Goal: Transaction & Acquisition: Book appointment/travel/reservation

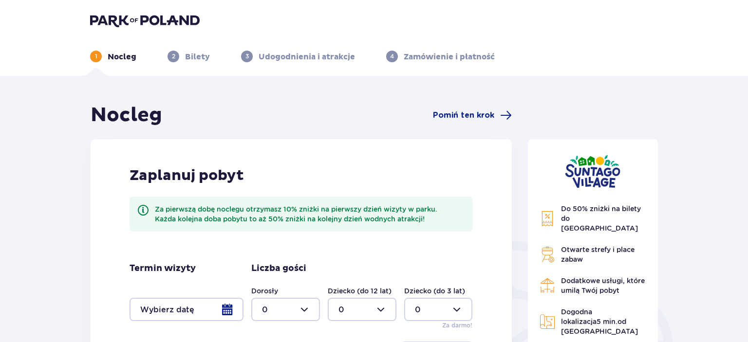
click at [174, 308] on div at bounding box center [186, 309] width 114 height 23
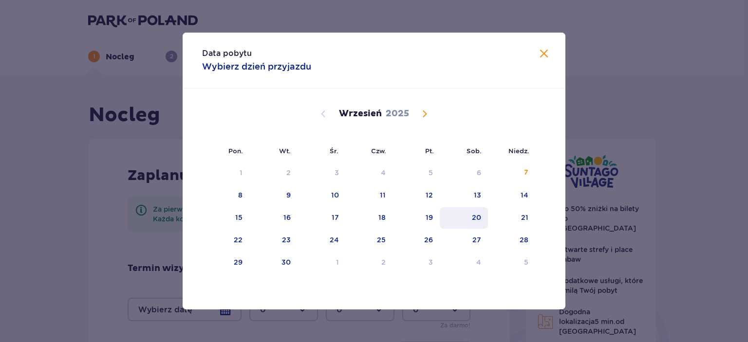
click at [480, 213] on div "20" at bounding box center [476, 218] width 9 height 10
click at [517, 217] on div "21" at bounding box center [511, 217] width 47 height 21
type input "20.09.25 - 21.09.25"
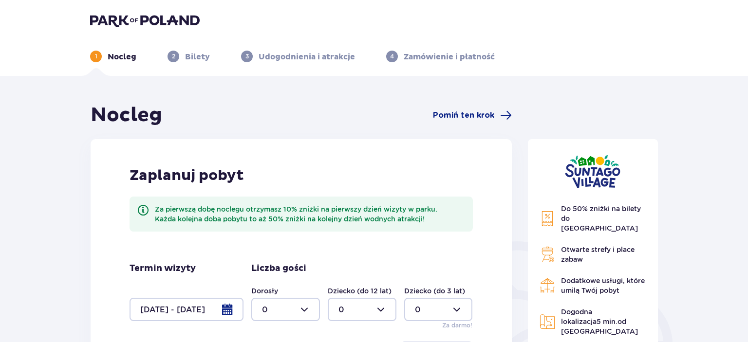
click at [302, 311] on div at bounding box center [285, 309] width 69 height 23
click at [288, 257] on div "2" at bounding box center [285, 255] width 47 height 11
type input "2"
click at [498, 254] on div "Zaplanuj pobyt Za pierwszą dobę noclegu otrzymasz 10% zniżki na pierwszy dzień …" at bounding box center [301, 265] width 421 height 253
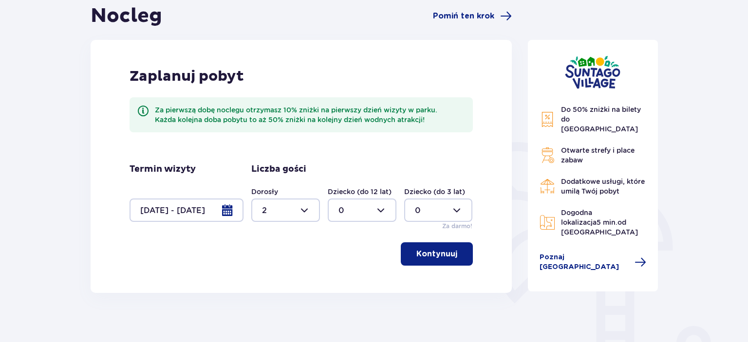
scroll to position [103, 0]
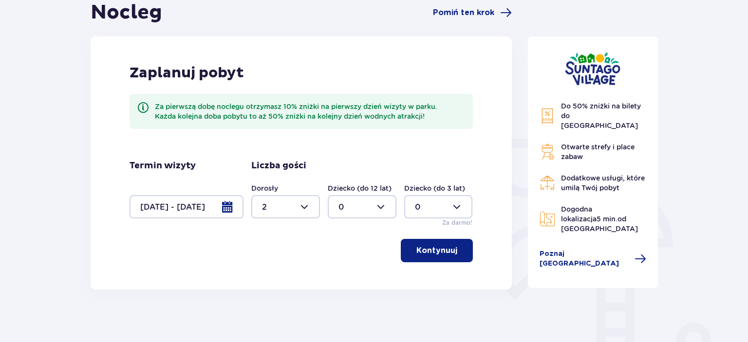
click at [450, 244] on button "Kontynuuj" at bounding box center [437, 250] width 72 height 23
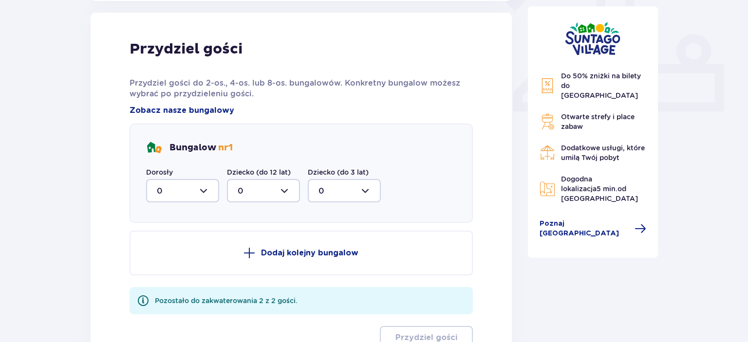
scroll to position [392, 0]
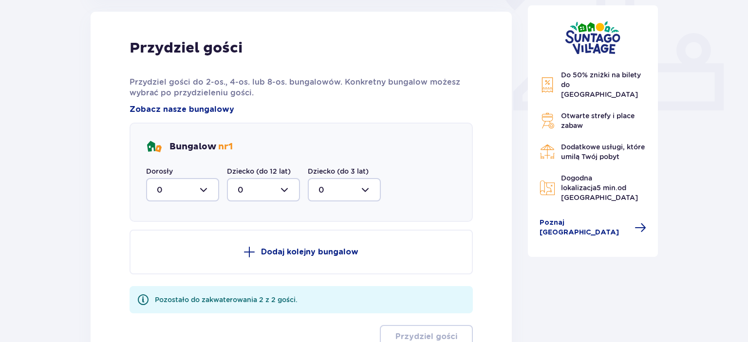
click at [187, 192] on div at bounding box center [182, 189] width 73 height 23
click at [172, 262] on div "2" at bounding box center [183, 260] width 52 height 11
type input "2"
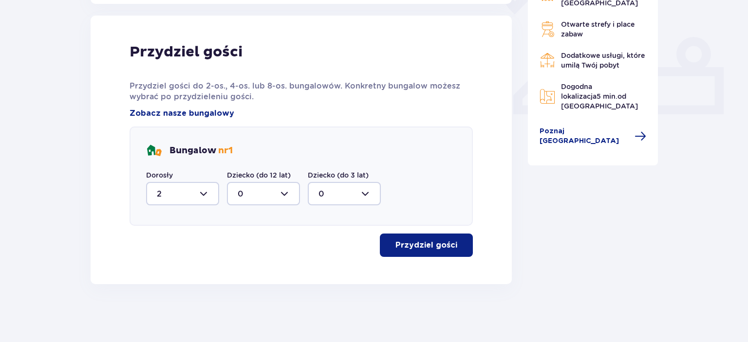
click at [428, 243] on p "Przydziel gości" at bounding box center [426, 245] width 62 height 11
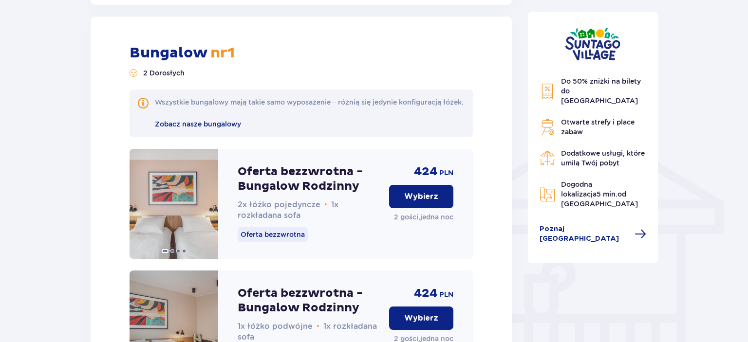
scroll to position [672, 0]
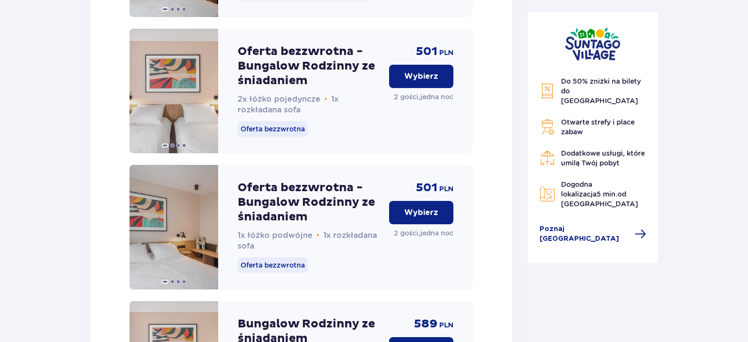
scroll to position [1271, 0]
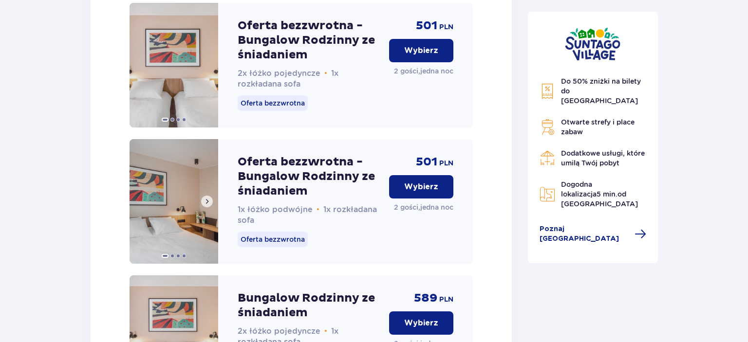
click at [204, 205] on span at bounding box center [207, 202] width 8 height 8
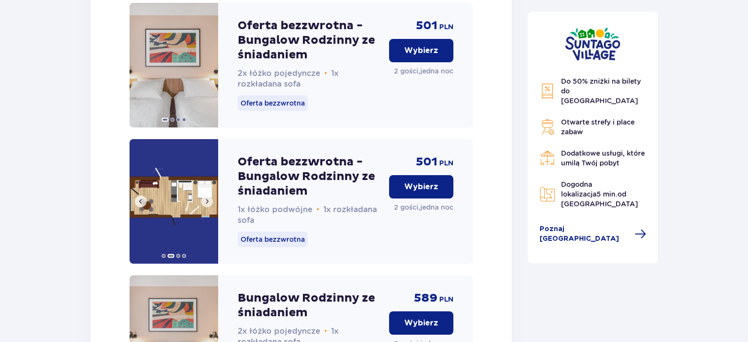
click at [204, 205] on span at bounding box center [207, 202] width 8 height 8
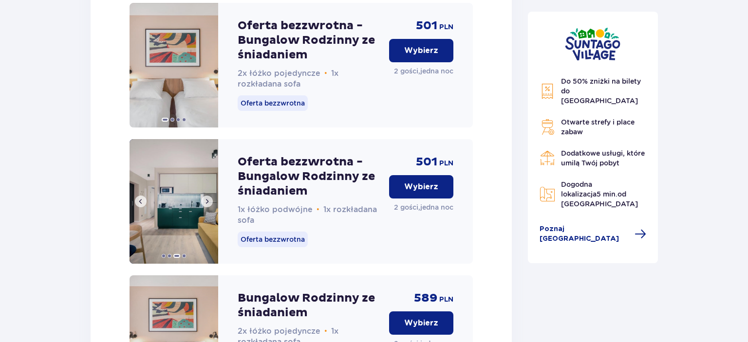
click at [204, 205] on span at bounding box center [207, 202] width 8 height 8
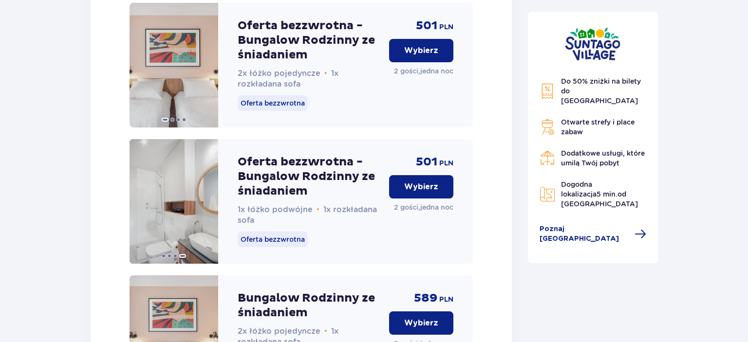
click at [426, 192] on p "Wybierz" at bounding box center [421, 187] width 34 height 11
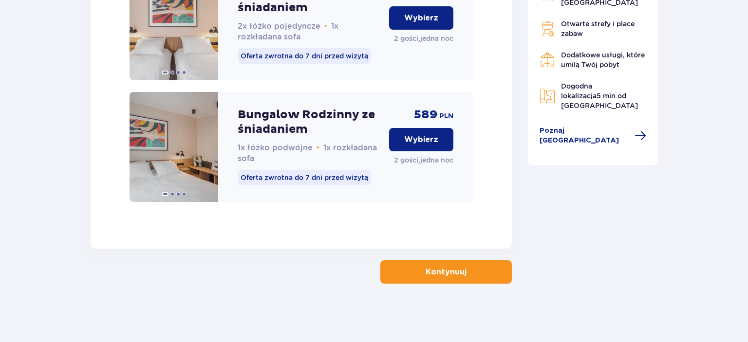
scroll to position [1589, 0]
click at [433, 273] on p "Kontynuuj" at bounding box center [445, 272] width 41 height 11
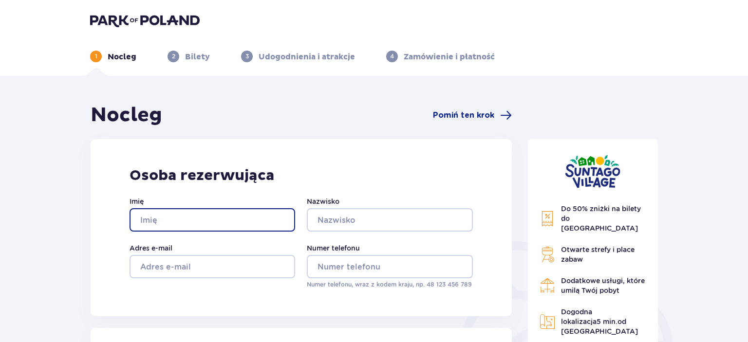
click at [237, 225] on input "Imię" at bounding box center [211, 219] width 165 height 23
type input "Wiktoria"
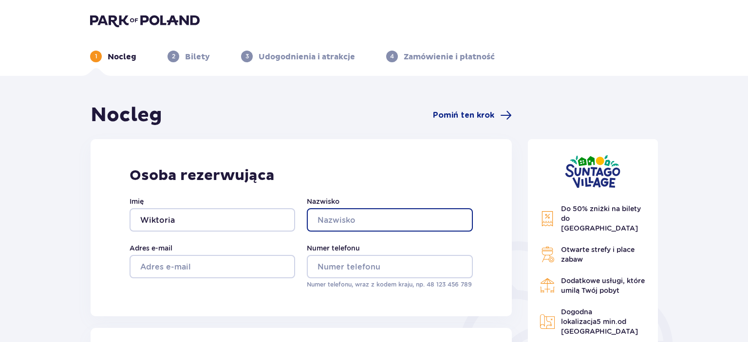
click at [330, 221] on input "Nazwisko" at bounding box center [389, 219] width 165 height 23
type input "Sadlej"
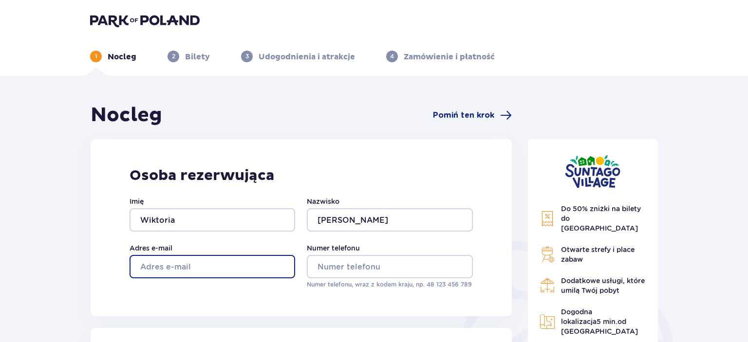
click at [212, 268] on input "Adres e-mail" at bounding box center [211, 266] width 165 height 23
type input "wiktoriasadlej@wp.pl"
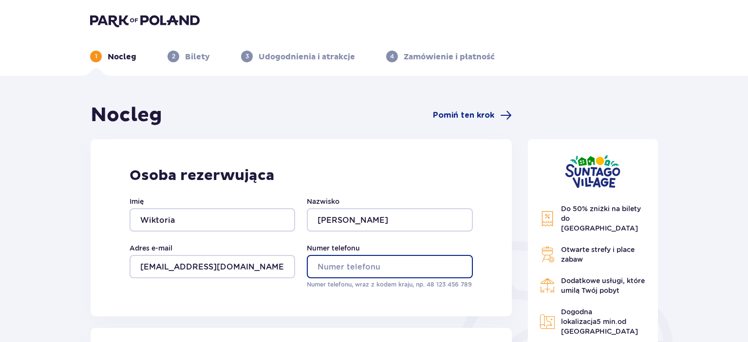
click at [371, 269] on input "Numer telefonu" at bounding box center [389, 266] width 165 height 23
type input "790323499"
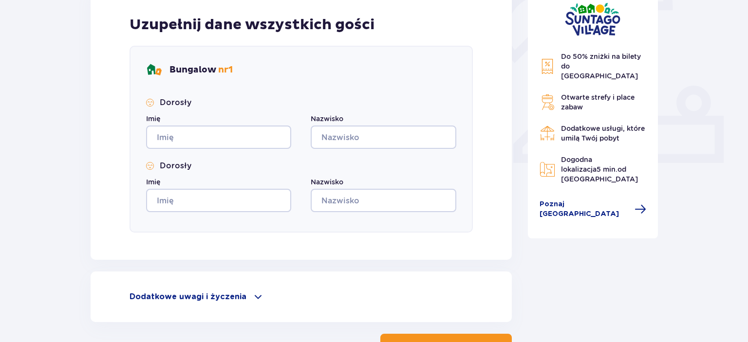
scroll to position [360, 0]
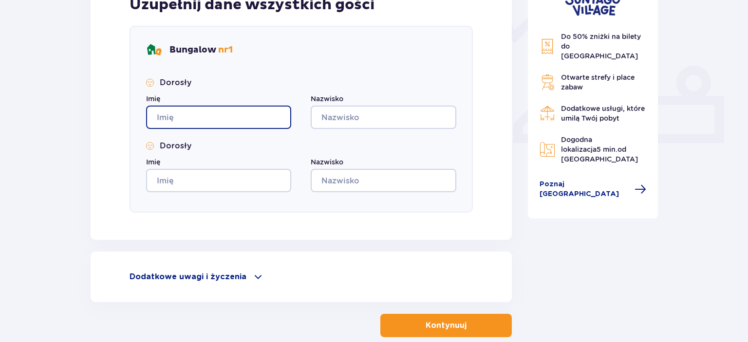
click at [208, 112] on input "Imię" at bounding box center [218, 117] width 145 height 23
click at [74, 169] on div "Nocleg Pomiń ten krok Osoba rezerwująca Imię Wiktoria Nazwisko Sadlej Adres e-m…" at bounding box center [374, 55] width 748 height 679
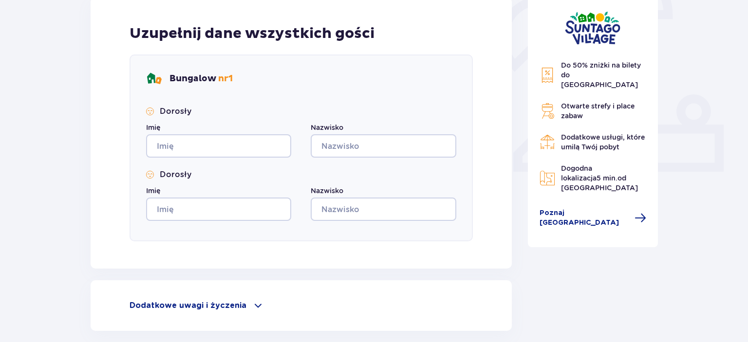
scroll to position [334, 0]
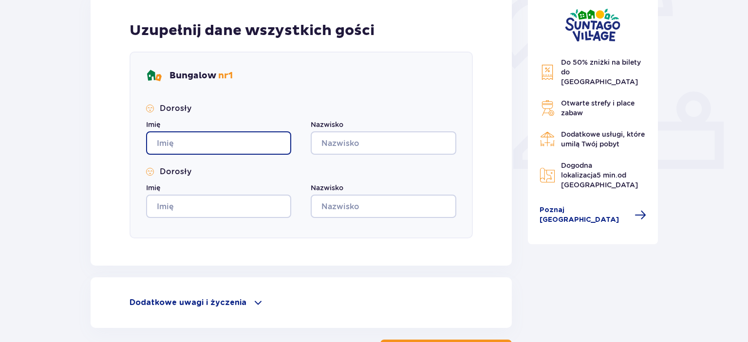
click at [237, 137] on input "Imię" at bounding box center [218, 142] width 145 height 23
type input "Patryk"
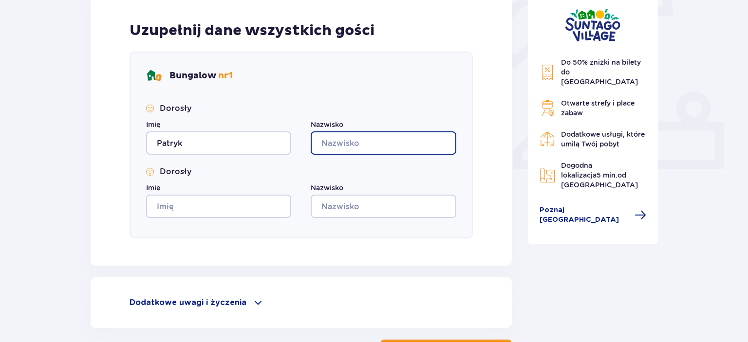
click at [355, 145] on input "Nazwisko" at bounding box center [383, 142] width 145 height 23
type input "Durko"
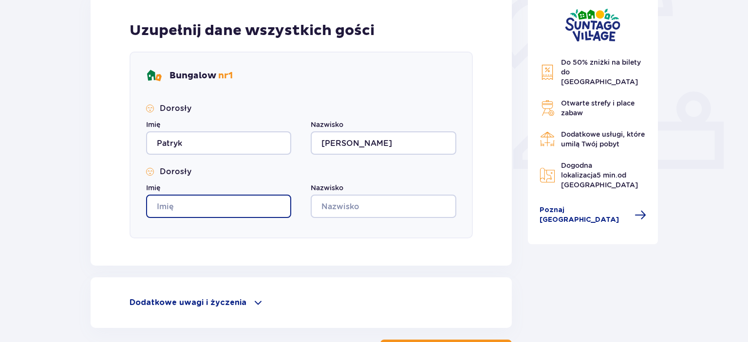
click at [278, 205] on input "Imię" at bounding box center [218, 206] width 145 height 23
type input "Wiktoria"
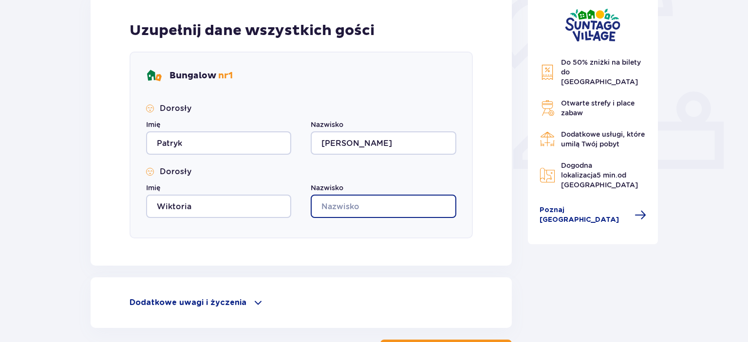
click at [337, 209] on input "Nazwisko" at bounding box center [383, 206] width 145 height 23
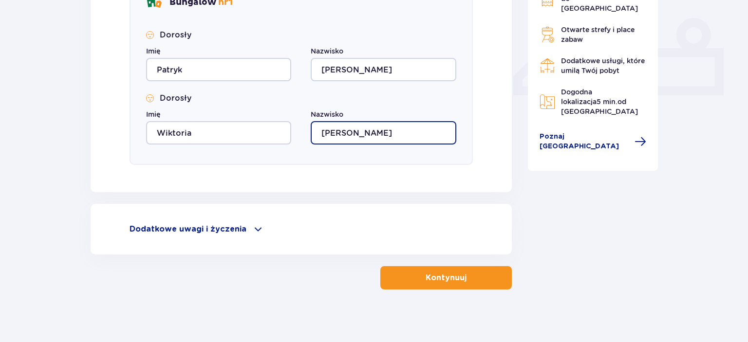
scroll to position [413, 0]
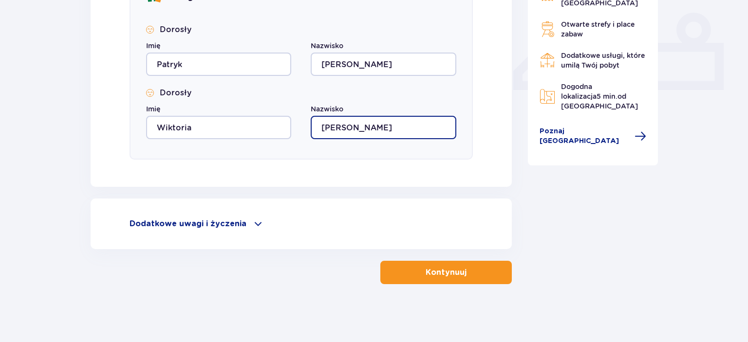
type input "Sadlej"
click at [495, 270] on button "Kontynuuj" at bounding box center [445, 272] width 131 height 23
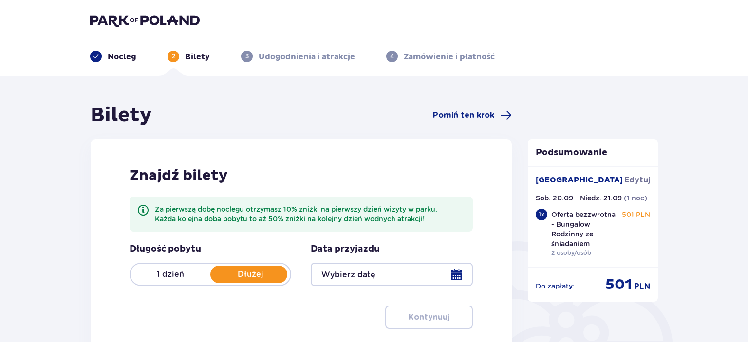
click at [455, 271] on div at bounding box center [392, 274] width 162 height 23
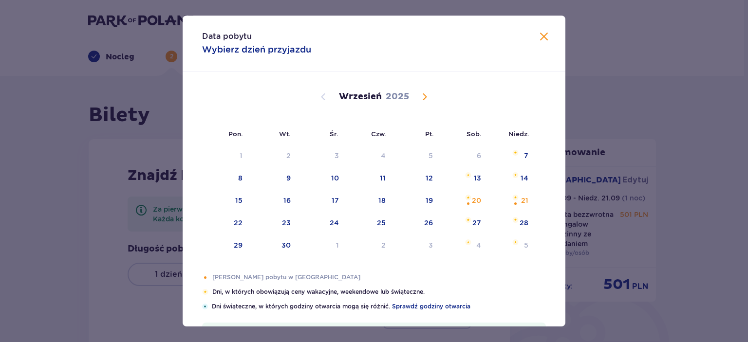
click at [546, 37] on span at bounding box center [544, 37] width 12 height 12
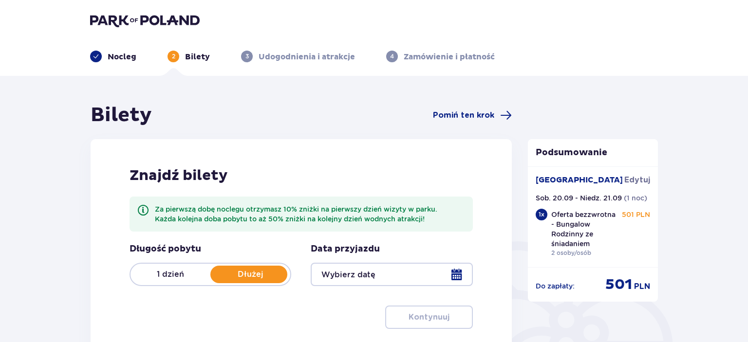
click at [175, 270] on p "1 dzień" at bounding box center [170, 274] width 80 height 11
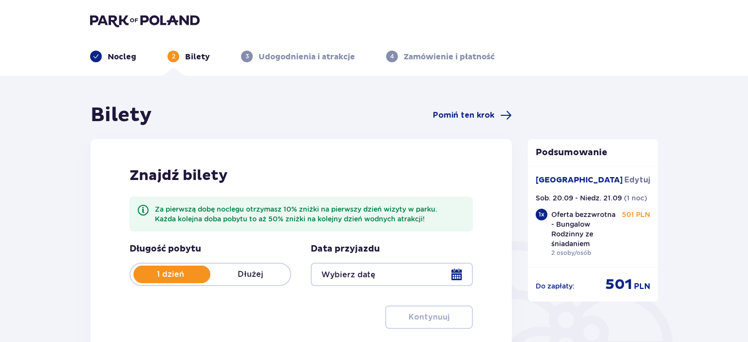
click at [455, 271] on div at bounding box center [392, 274] width 162 height 23
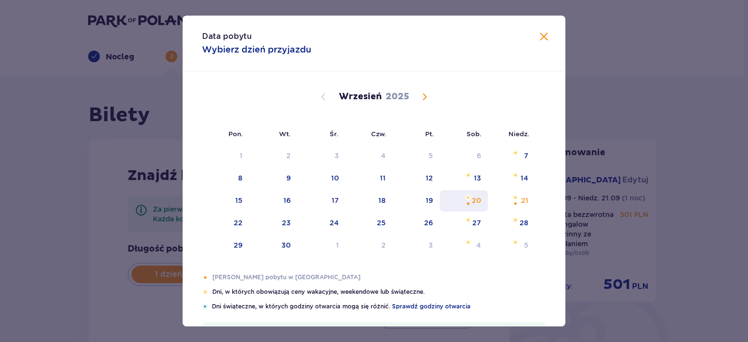
click at [474, 204] on div "20" at bounding box center [476, 201] width 9 height 10
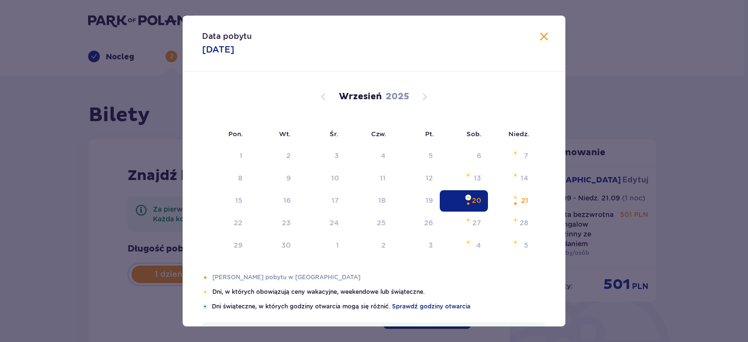
type input "20.09.25"
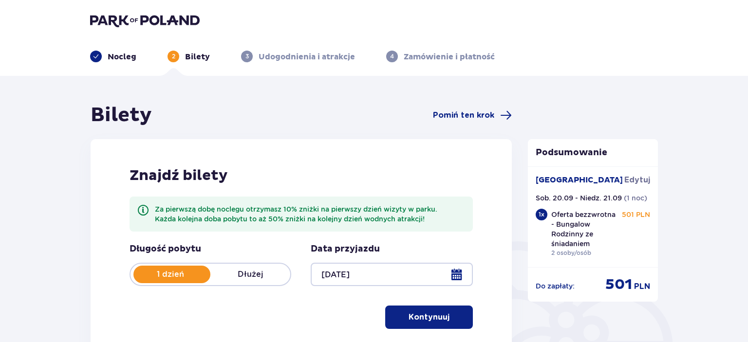
click at [433, 320] on p "Kontynuuj" at bounding box center [428, 317] width 41 height 11
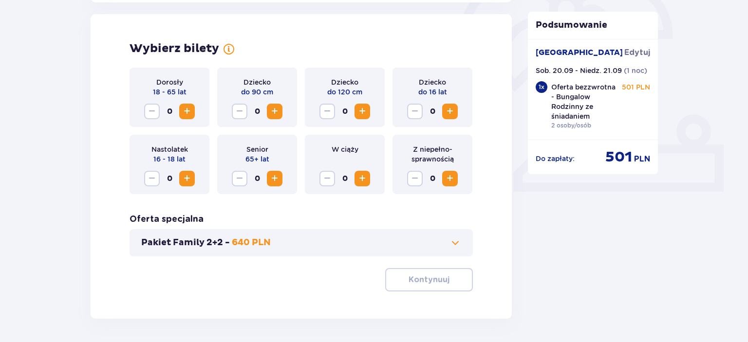
scroll to position [313, 0]
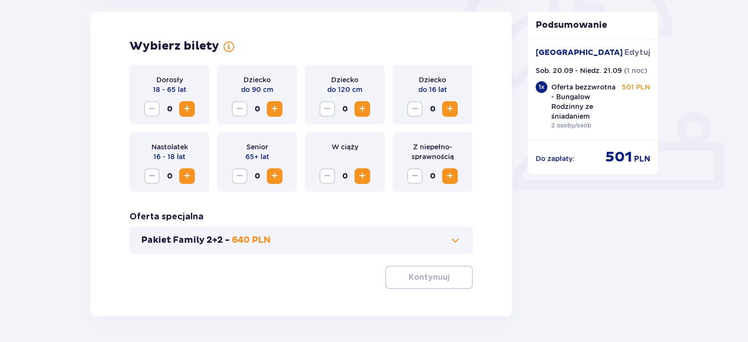
click at [192, 111] on span "Increase" at bounding box center [187, 109] width 12 height 12
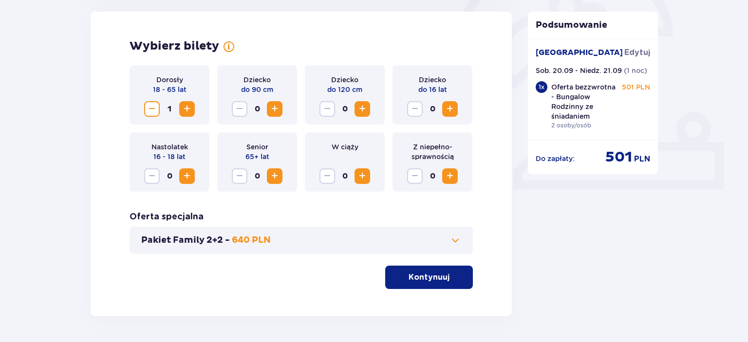
click at [192, 111] on span "Increase" at bounding box center [187, 109] width 12 height 12
click at [414, 275] on p "Kontynuuj" at bounding box center [428, 277] width 41 height 11
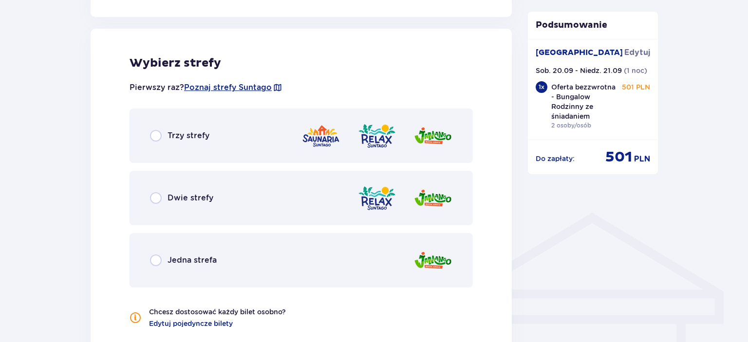
scroll to position [583, 0]
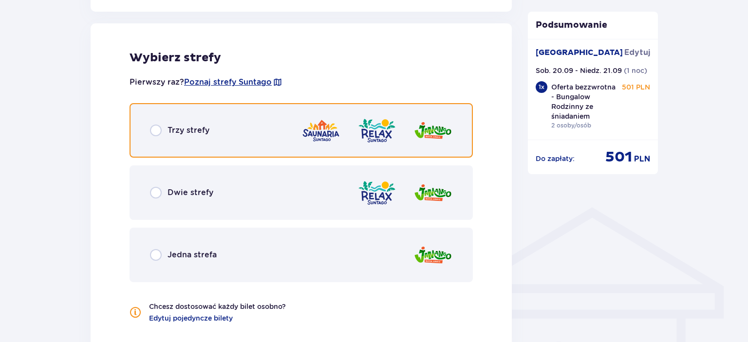
click at [157, 127] on input "radio" at bounding box center [156, 131] width 12 height 12
radio input "true"
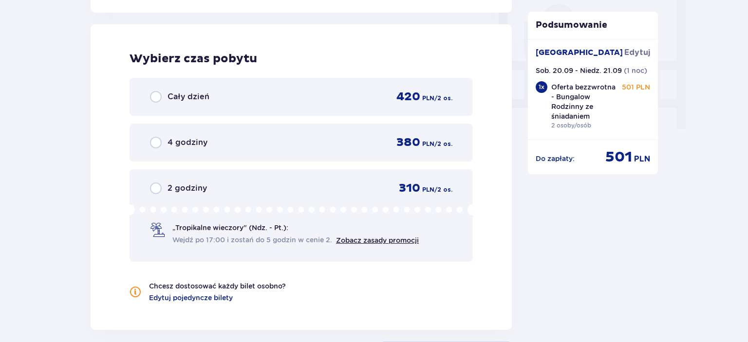
scroll to position [922, 0]
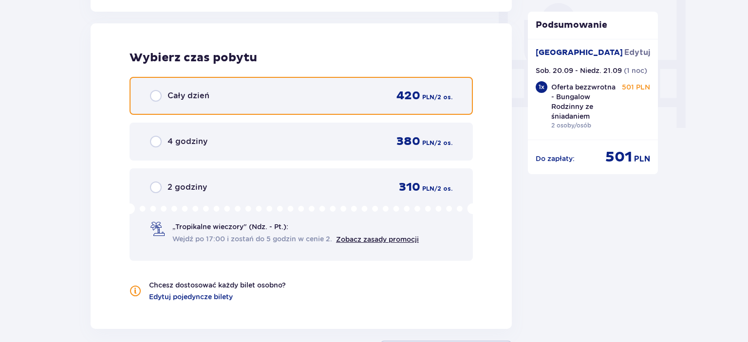
click at [161, 94] on input "radio" at bounding box center [156, 96] width 12 height 12
radio input "true"
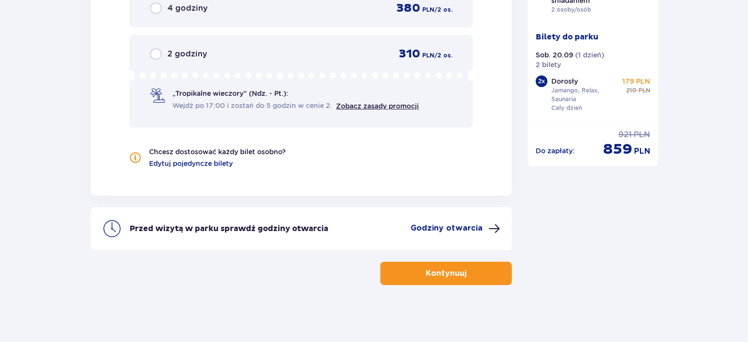
scroll to position [42, 0]
click at [454, 270] on p "Kontynuuj" at bounding box center [445, 273] width 41 height 11
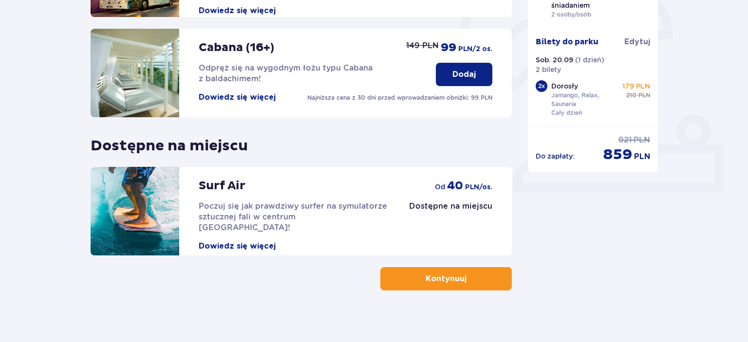
scroll to position [317, 0]
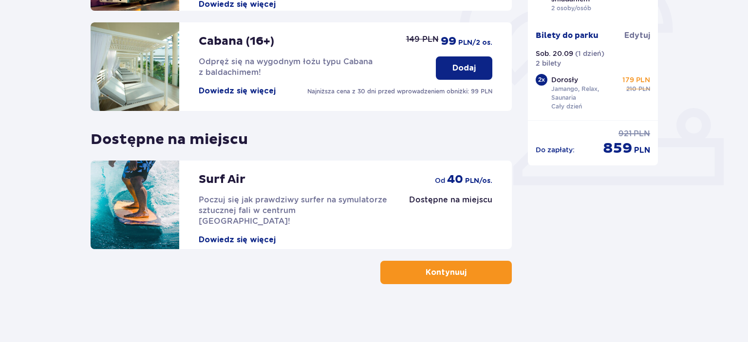
click at [459, 271] on button "Kontynuuj" at bounding box center [445, 272] width 131 height 23
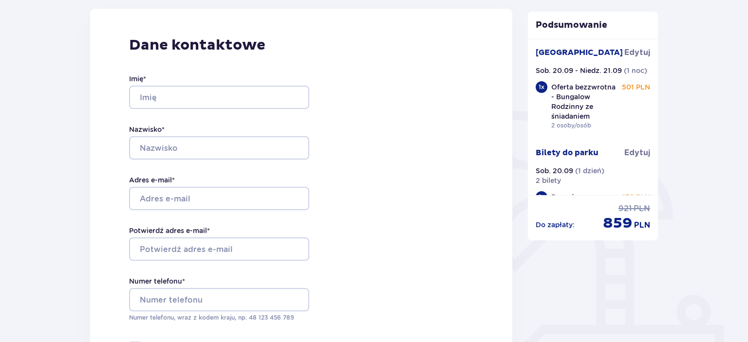
scroll to position [132, 0]
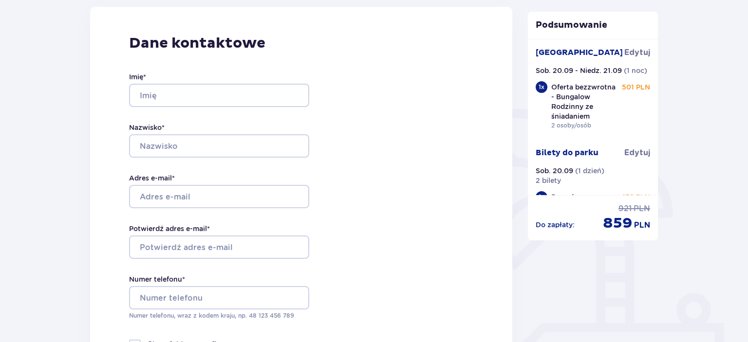
click at [610, 117] on p "Oferta bezzwrotna - Bungalow Rodzinny ze śniadaniem" at bounding box center [584, 101] width 67 height 39
click at [635, 50] on span "Edytuj" at bounding box center [637, 52] width 26 height 11
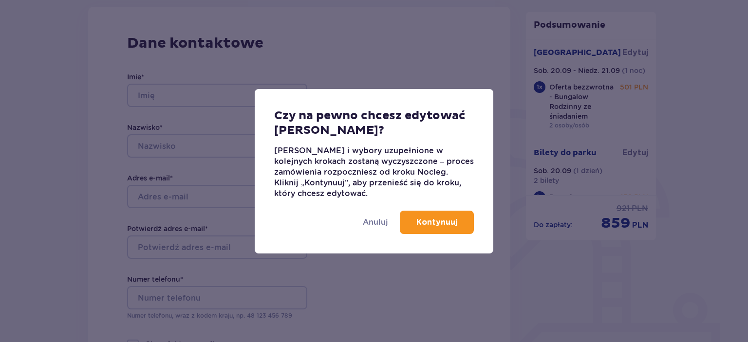
click at [424, 223] on p "Kontynuuj" at bounding box center [436, 222] width 41 height 11
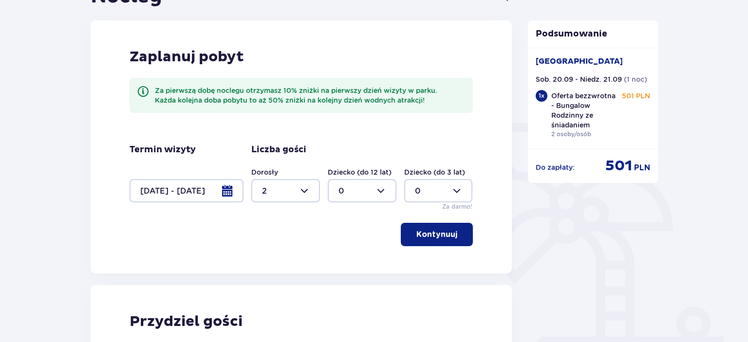
scroll to position [128, 0]
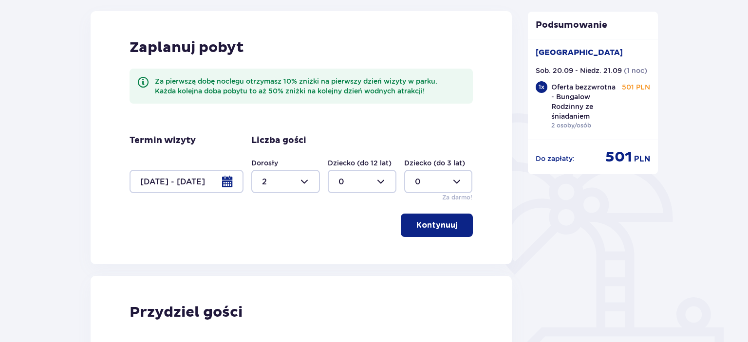
click at [425, 226] on p "Kontynuuj" at bounding box center [436, 225] width 41 height 11
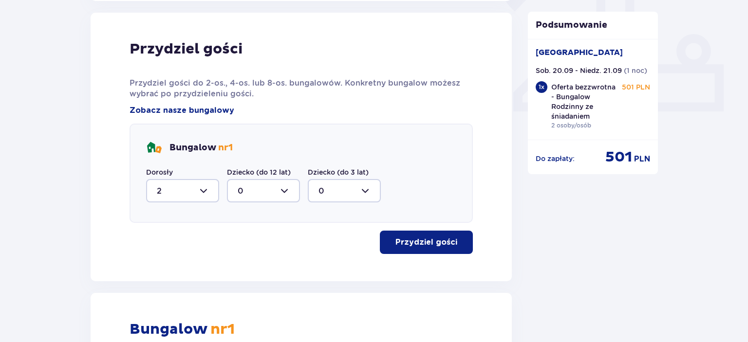
scroll to position [392, 0]
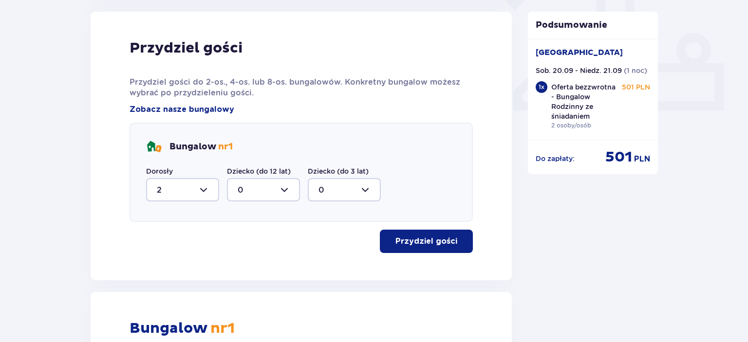
click at [445, 243] on p "Przydziel gości" at bounding box center [426, 241] width 62 height 11
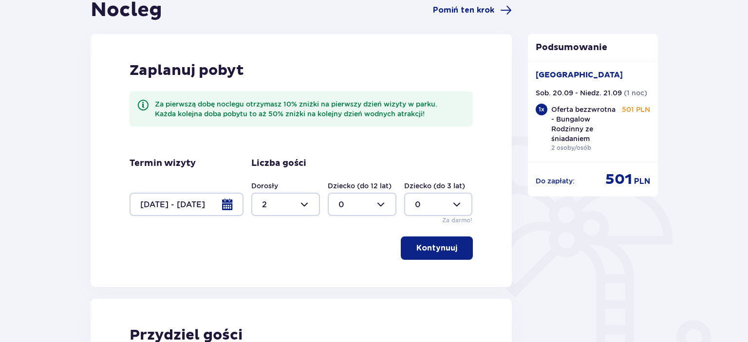
scroll to position [112, 0]
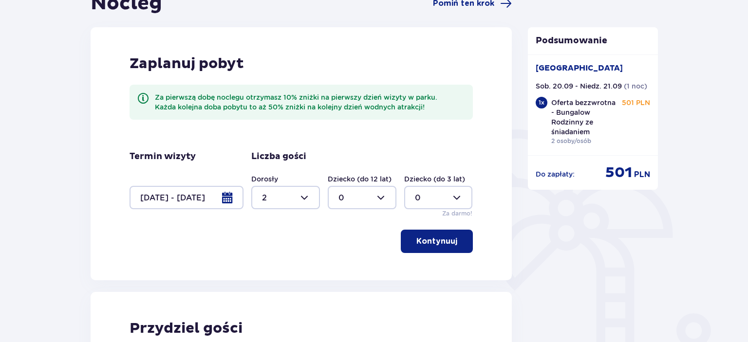
click at [439, 239] on p "Kontynuuj" at bounding box center [436, 241] width 41 height 11
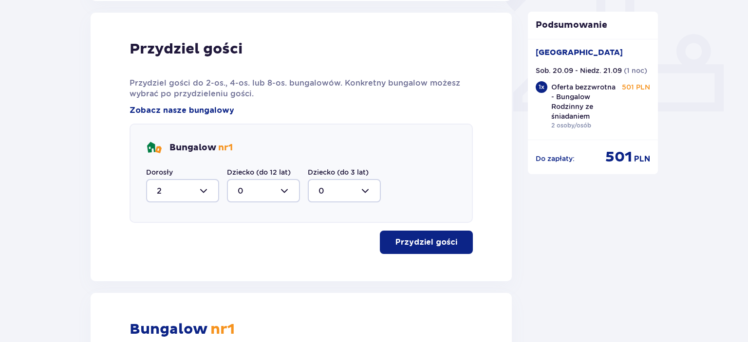
scroll to position [392, 0]
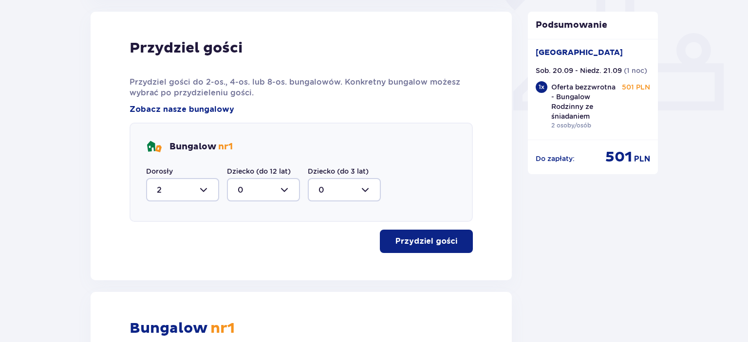
click at [439, 239] on p "Przydziel gości" at bounding box center [426, 241] width 62 height 11
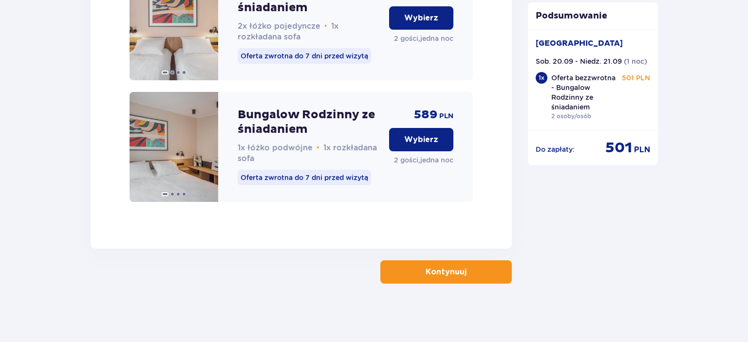
scroll to position [1589, 0]
click at [462, 278] on button "Kontynuuj" at bounding box center [445, 271] width 131 height 23
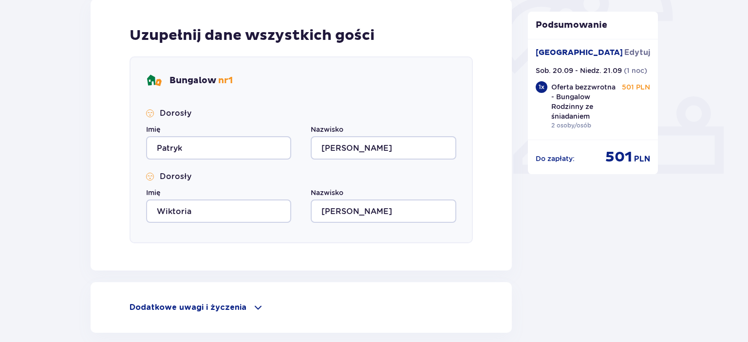
scroll to position [413, 0]
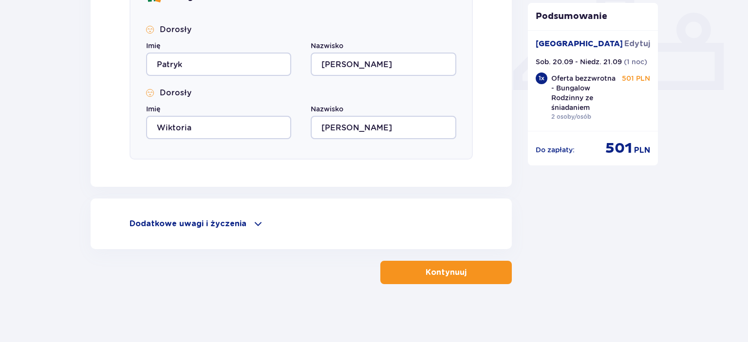
click at [404, 273] on button "Kontynuuj" at bounding box center [445, 272] width 131 height 23
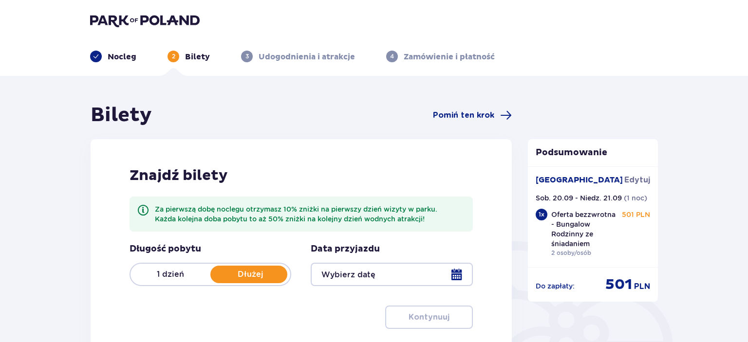
click at [168, 272] on p "1 dzień" at bounding box center [170, 274] width 80 height 11
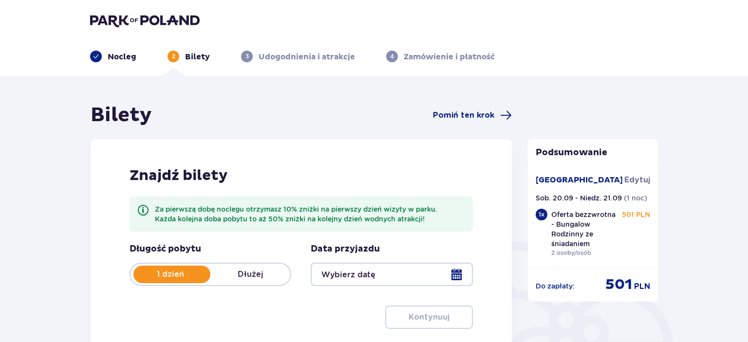
click at [453, 278] on div at bounding box center [392, 274] width 162 height 23
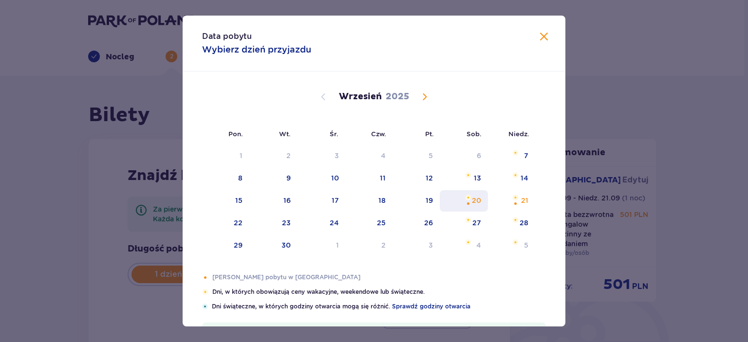
click at [478, 197] on div "20" at bounding box center [476, 201] width 9 height 10
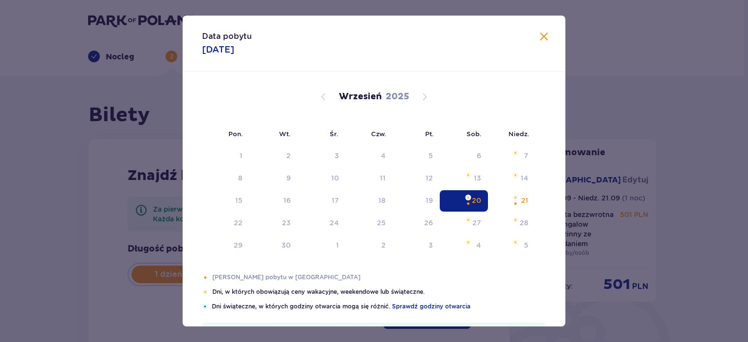
type input "20.09.25"
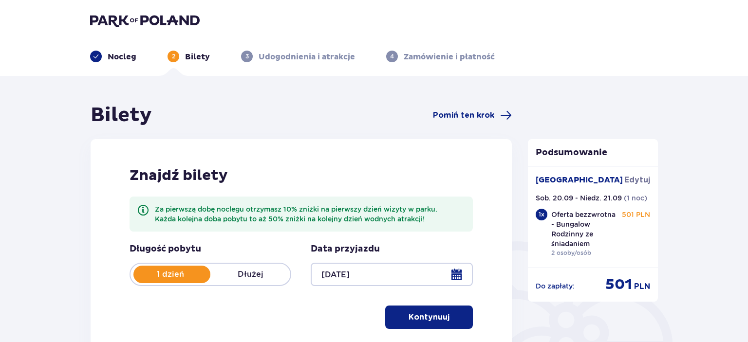
click at [445, 318] on span "button" at bounding box center [451, 318] width 12 height 12
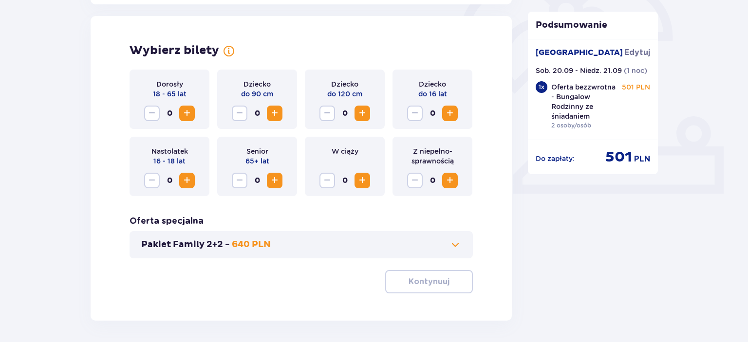
scroll to position [313, 0]
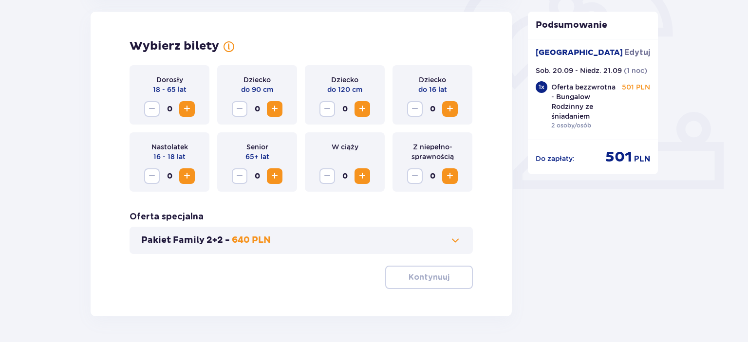
click at [185, 109] on span "Increase" at bounding box center [187, 109] width 12 height 12
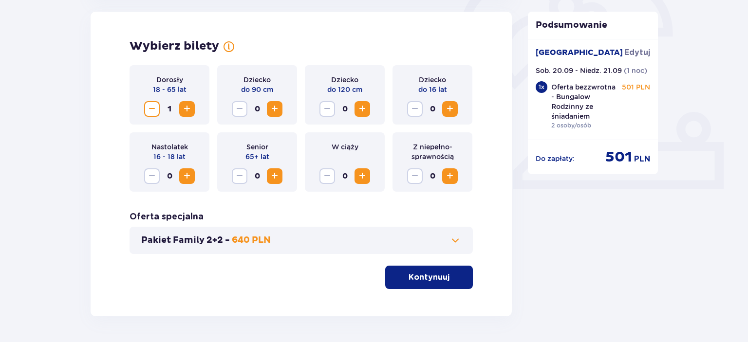
click at [185, 109] on span "Increase" at bounding box center [187, 109] width 12 height 12
click at [418, 277] on p "Kontynuuj" at bounding box center [428, 277] width 41 height 11
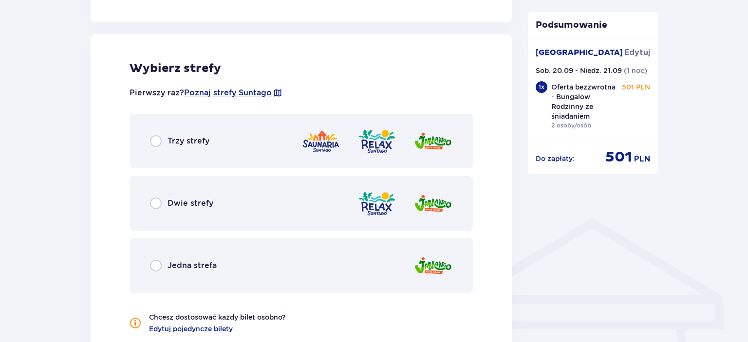
scroll to position [583, 0]
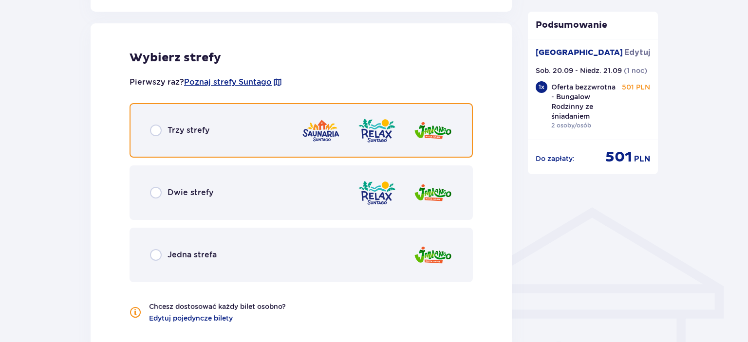
click at [152, 130] on input "radio" at bounding box center [156, 131] width 12 height 12
radio input "true"
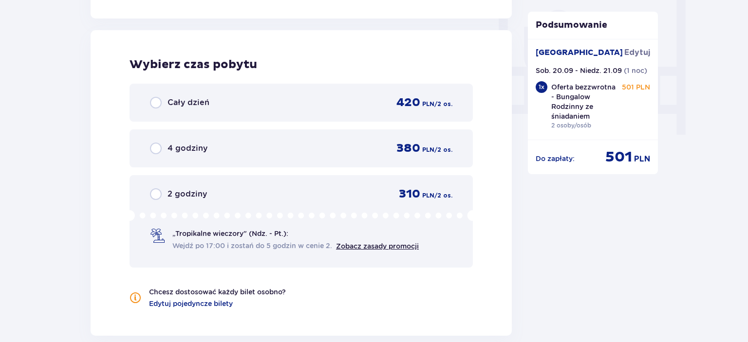
scroll to position [922, 0]
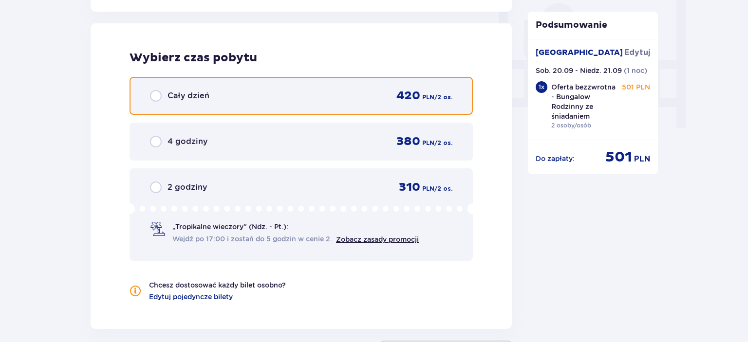
click at [160, 94] on input "radio" at bounding box center [156, 96] width 12 height 12
radio input "true"
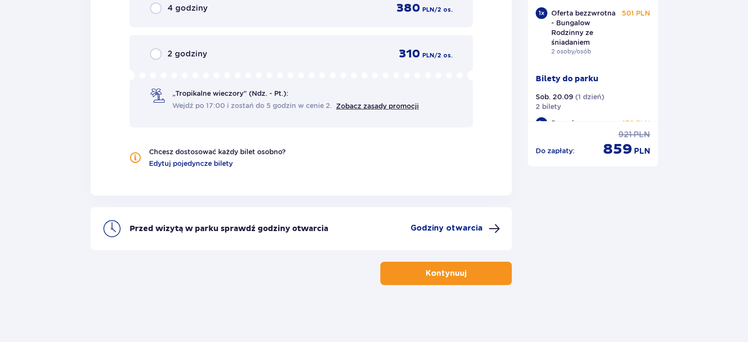
scroll to position [1055, 0]
click at [425, 274] on p "Kontynuuj" at bounding box center [445, 273] width 41 height 11
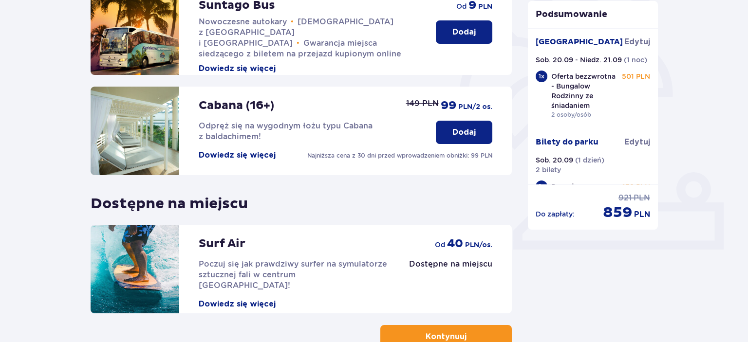
scroll to position [317, 0]
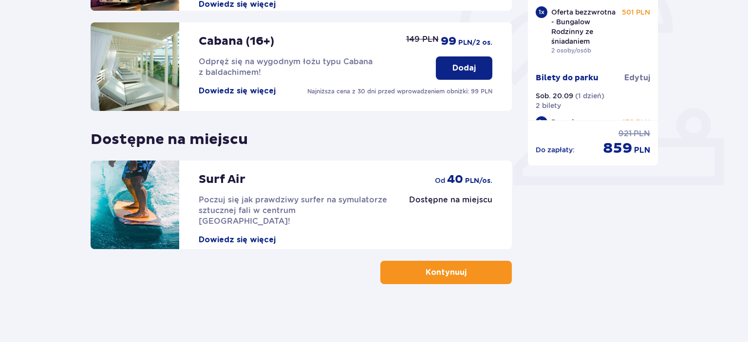
click at [400, 279] on button "Kontynuuj" at bounding box center [445, 272] width 131 height 23
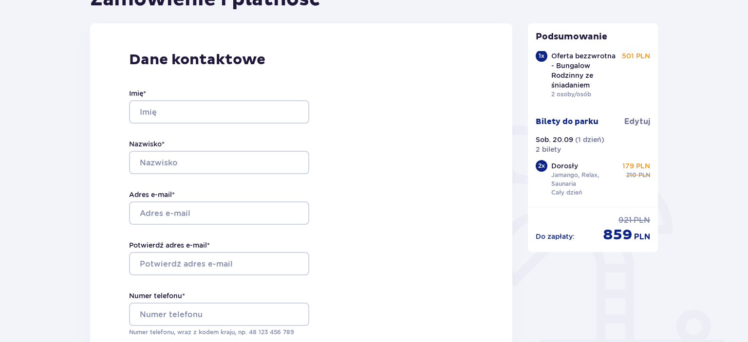
scroll to position [114, 0]
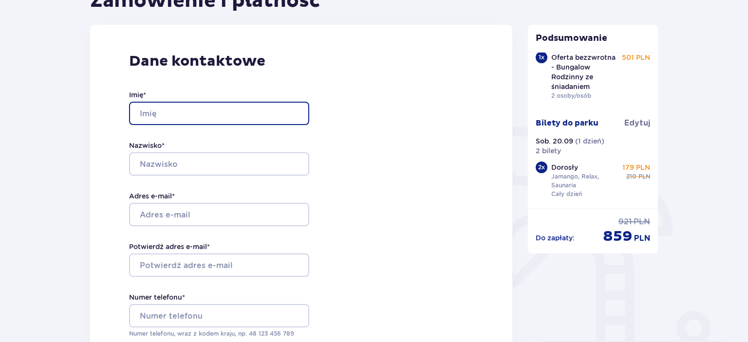
click at [237, 112] on input "Imię *" at bounding box center [219, 113] width 180 height 23
type input "Wiktoria"
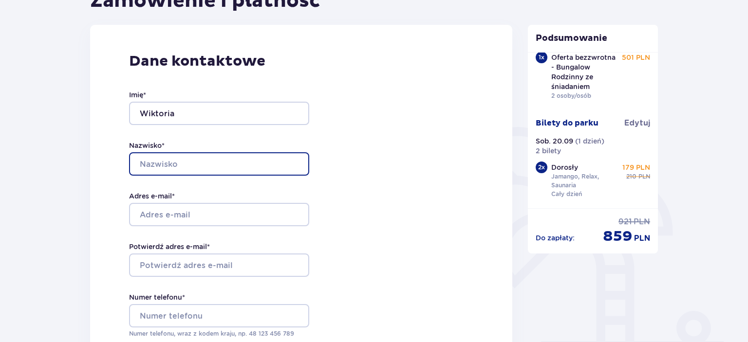
click at [176, 171] on input "Nazwisko *" at bounding box center [219, 163] width 180 height 23
type input "Sadlej"
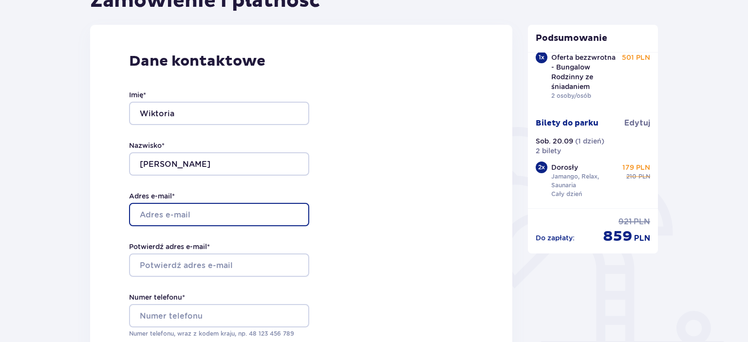
click at [145, 221] on input "Adres e-mail *" at bounding box center [219, 214] width 180 height 23
type input "[EMAIL_ADDRESS][DOMAIN_NAME]"
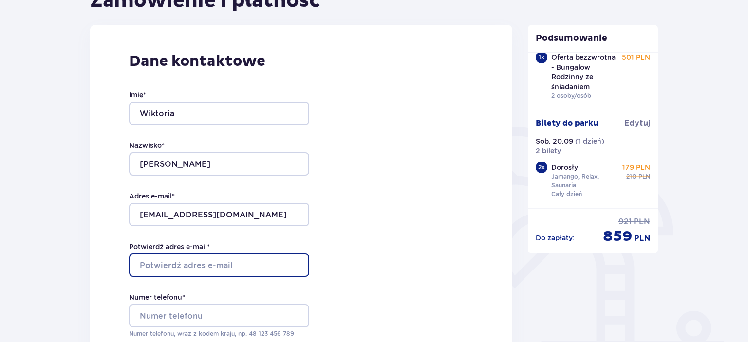
click at [205, 266] on input "Potwierdź adres e-mail *" at bounding box center [219, 265] width 180 height 23
type input "[EMAIL_ADDRESS][DOMAIN_NAME]"
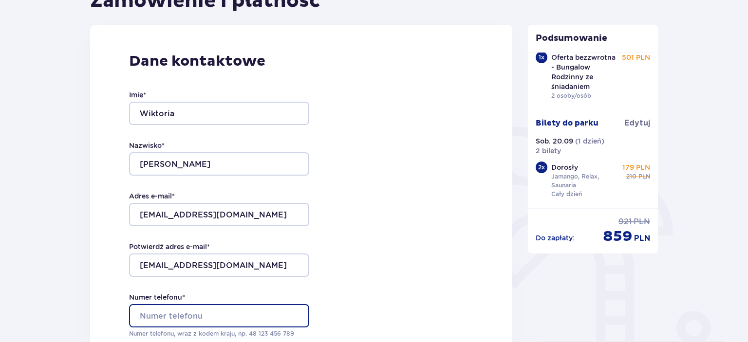
click at [202, 312] on input "Numer telefonu *" at bounding box center [219, 315] width 180 height 23
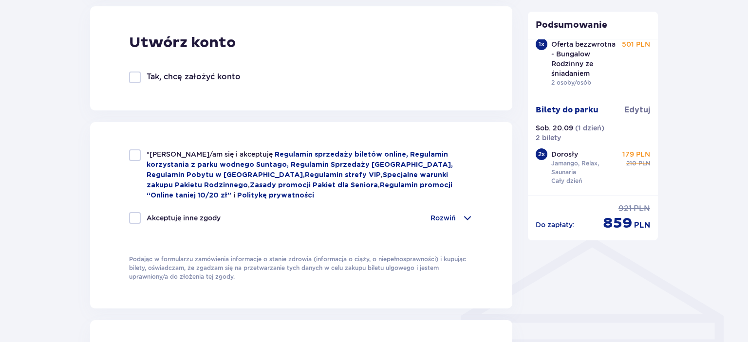
scroll to position [590, 0]
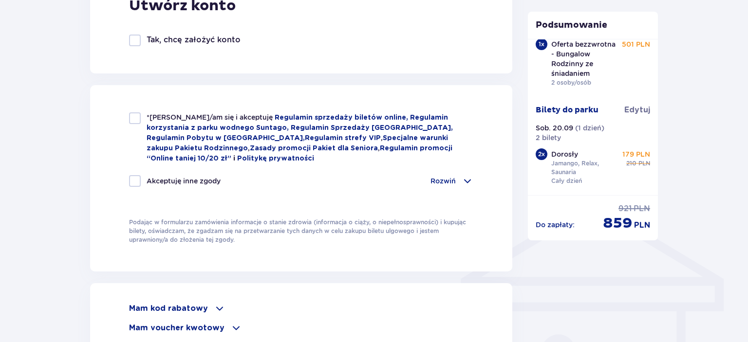
type input "790323499"
click at [137, 121] on div at bounding box center [135, 118] width 12 height 12
checkbox input "true"
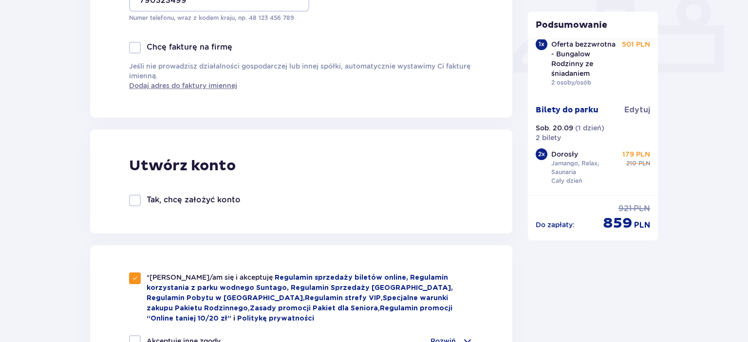
scroll to position [428, 0]
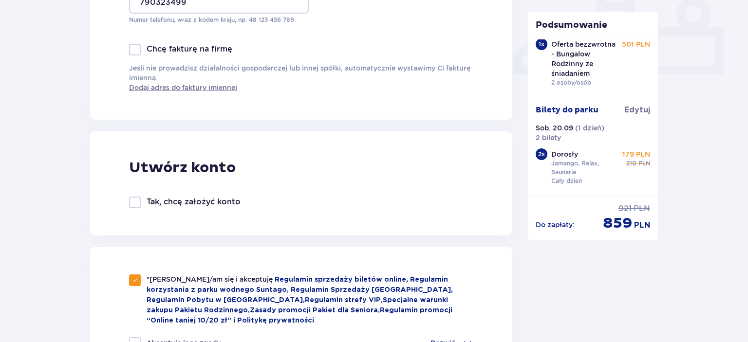
click at [135, 204] on div at bounding box center [135, 203] width 12 height 12
checkbox input "true"
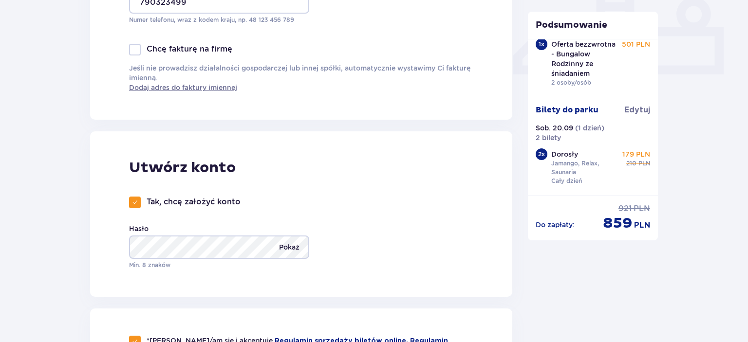
click at [293, 250] on p "Pokaż" at bounding box center [289, 247] width 20 height 23
click at [293, 250] on p "Ukryj" at bounding box center [290, 247] width 18 height 23
click at [502, 148] on div "Utwórz konto Tak, chcę założyć konto Hasło Pokaż Min. 8 znaków" at bounding box center [301, 213] width 422 height 165
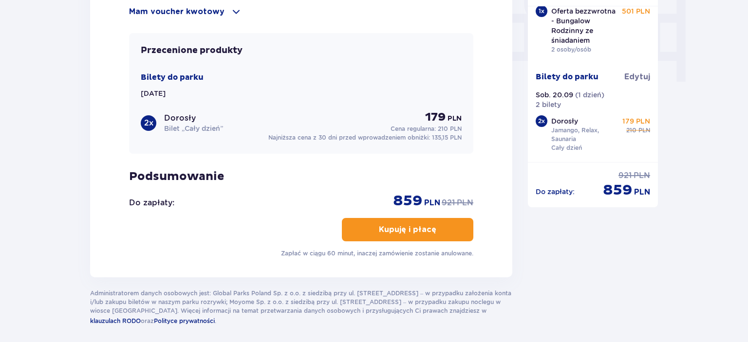
scroll to position [42, 0]
click at [403, 219] on button "Kupuję i płacę" at bounding box center [407, 229] width 131 height 23
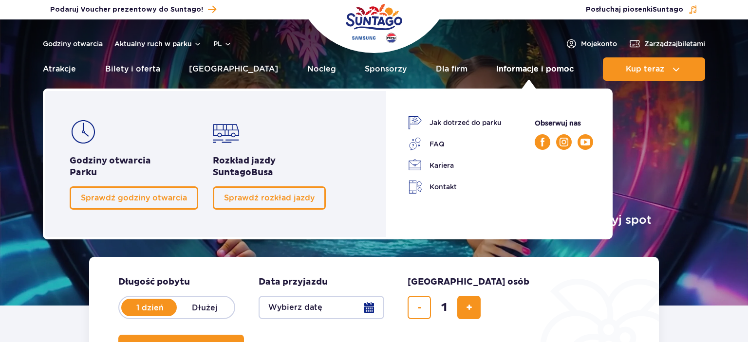
click at [507, 72] on link "Informacje i pomoc" at bounding box center [534, 68] width 77 height 23
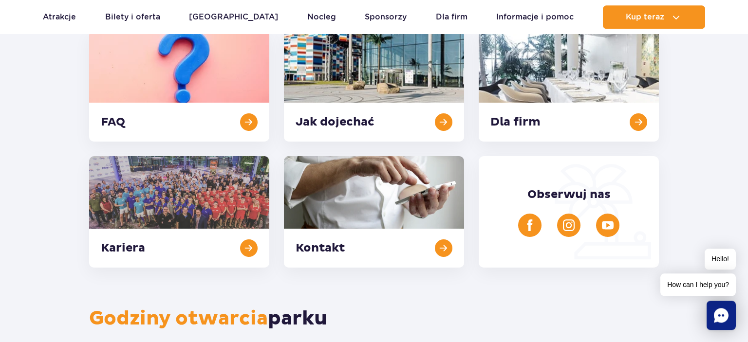
scroll to position [147, 0]
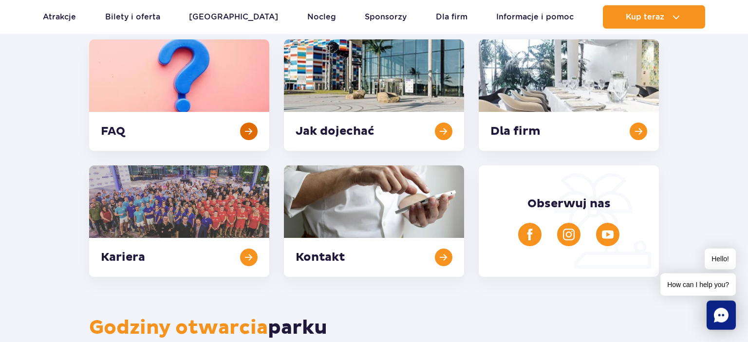
click at [149, 141] on link at bounding box center [179, 94] width 180 height 111
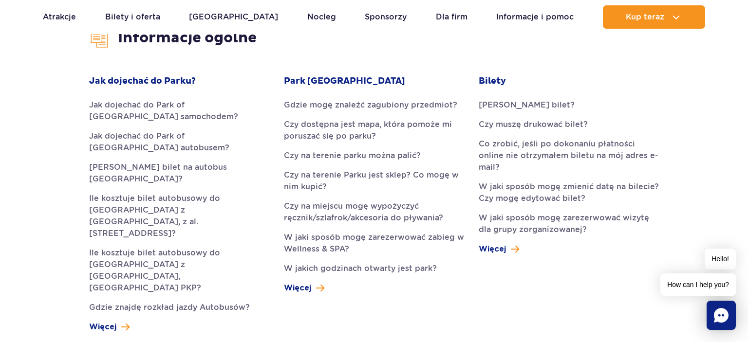
scroll to position [257, 0]
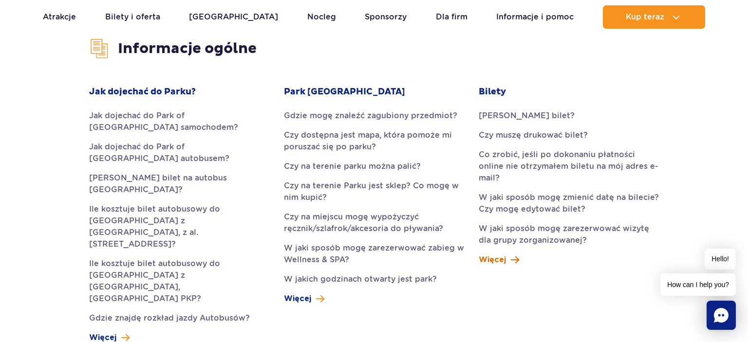
click at [498, 254] on span "Więcej" at bounding box center [491, 260] width 27 height 12
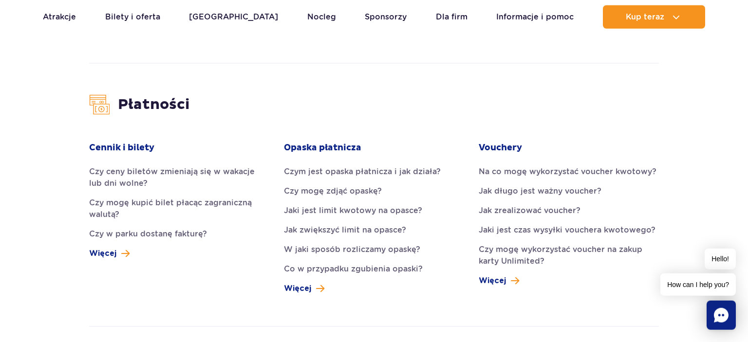
scroll to position [1002, 0]
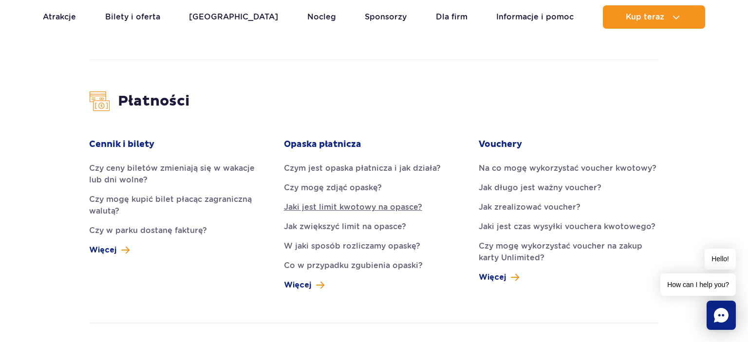
click at [325, 202] on link "Jaki jest limit kwotowy na opasce?" at bounding box center [374, 208] width 180 height 12
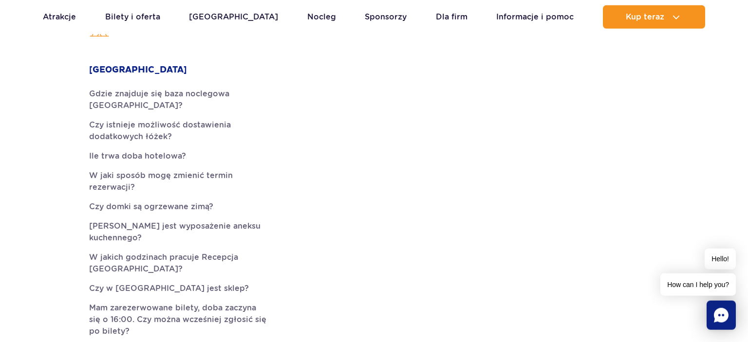
scroll to position [2467, 0]
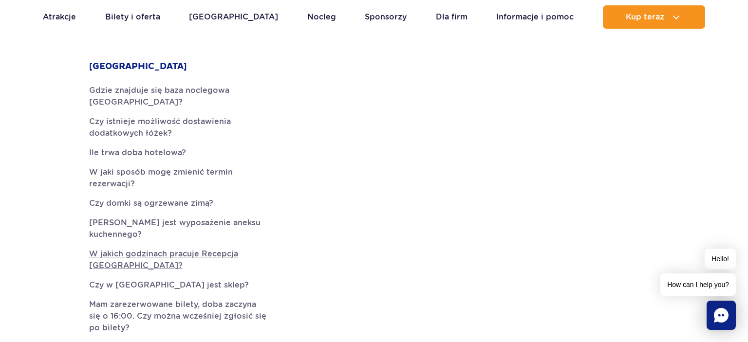
click at [194, 248] on link "W jakich godzinach pracuje Recepcja [GEOGRAPHIC_DATA]?" at bounding box center [179, 259] width 180 height 23
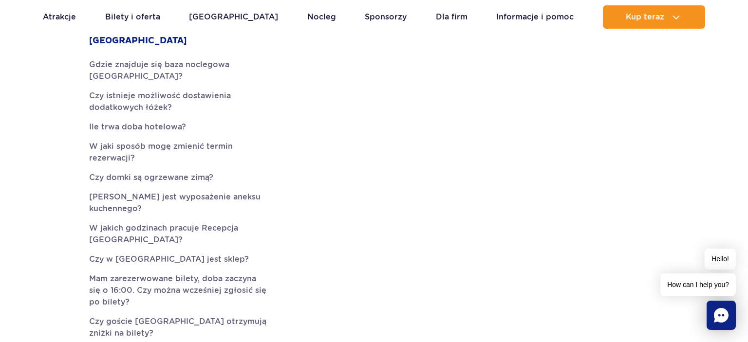
click at [718, 310] on icon "Chat" at bounding box center [721, 315] width 15 height 15
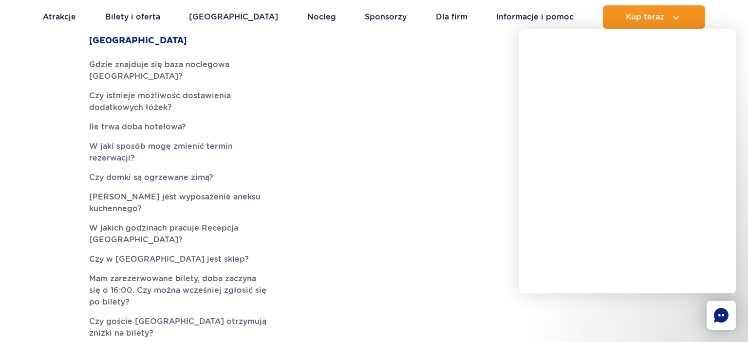
click at [467, 125] on div "Suntago Village Gdzie znajduje się baza noclegowa Suntago Village? Czy istnieje…" at bounding box center [374, 212] width 585 height 355
click at [716, 318] on icon "Chat" at bounding box center [721, 315] width 15 height 15
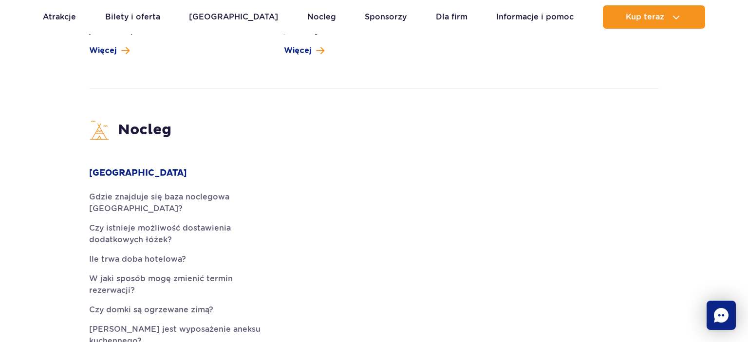
scroll to position [2338, 0]
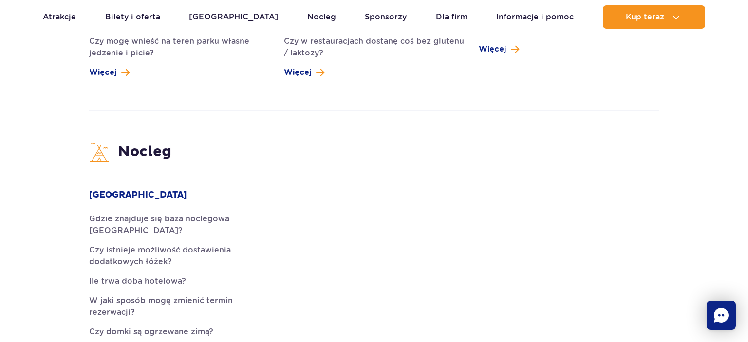
click at [143, 142] on h3 "Nocleg" at bounding box center [374, 152] width 570 height 20
click at [127, 213] on link "Gdzie znajduje się baza noclegowa [GEOGRAPHIC_DATA]?" at bounding box center [179, 224] width 180 height 23
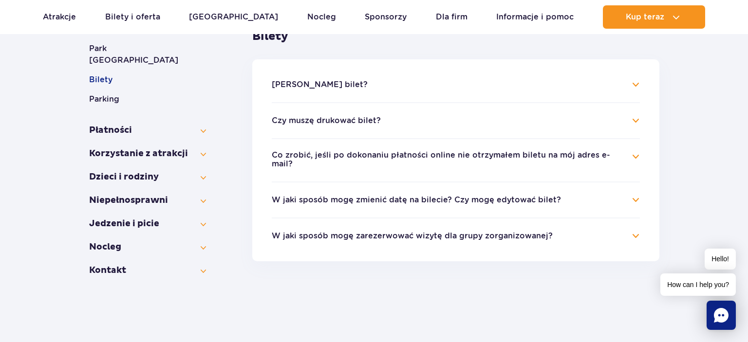
scroll to position [180, 0]
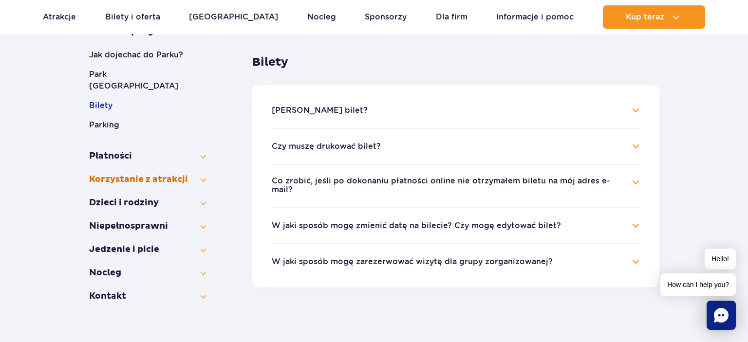
click at [205, 174] on button "Korzystanie z atrakcji" at bounding box center [147, 180] width 117 height 12
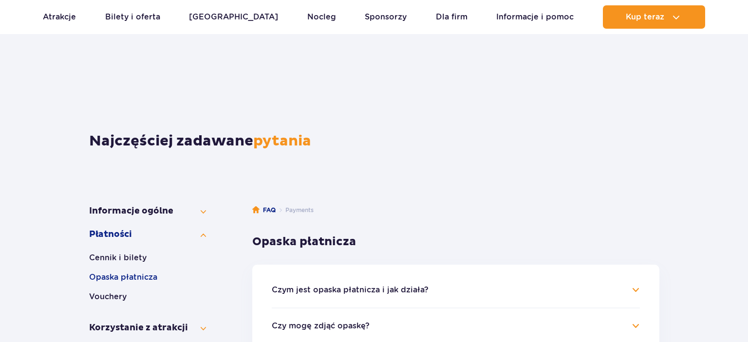
scroll to position [290, 0]
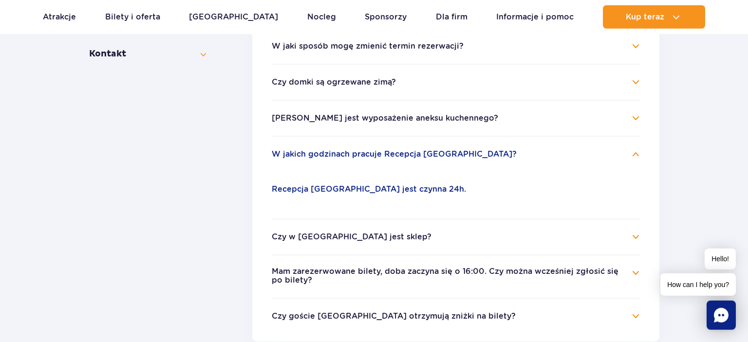
scroll to position [407, 0]
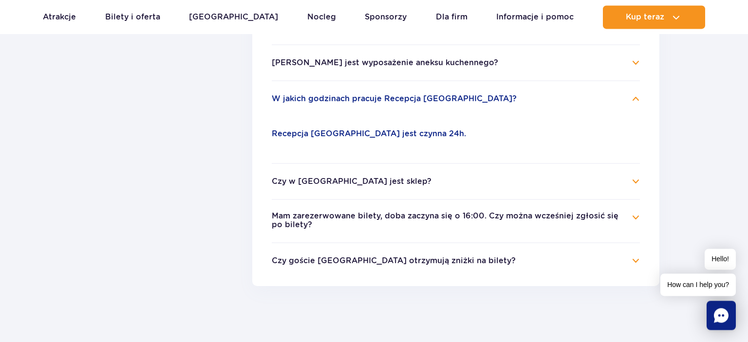
click at [493, 215] on button "Mam zarezerwowane bilety, doba zaczyna się o 16:00. Czy można wcześniej zgłosić…" at bounding box center [448, 221] width 353 height 18
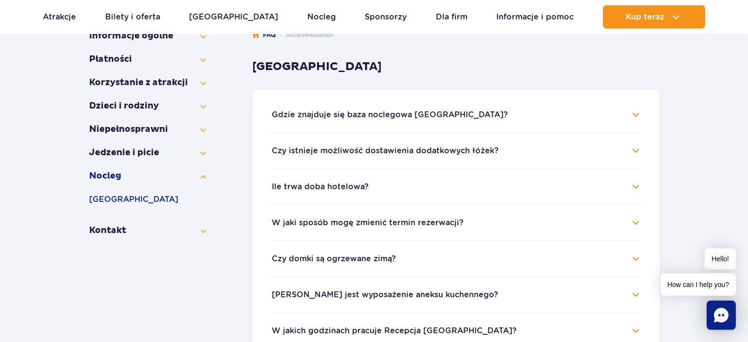
scroll to position [183, 0]
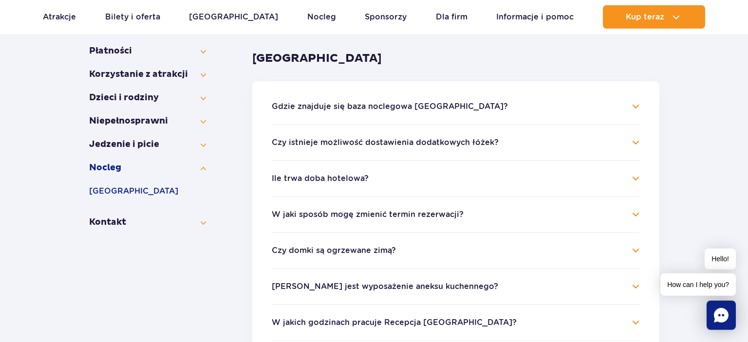
click at [635, 179] on h4 "Ile trwa doba hotelowa?" at bounding box center [456, 179] width 368 height 12
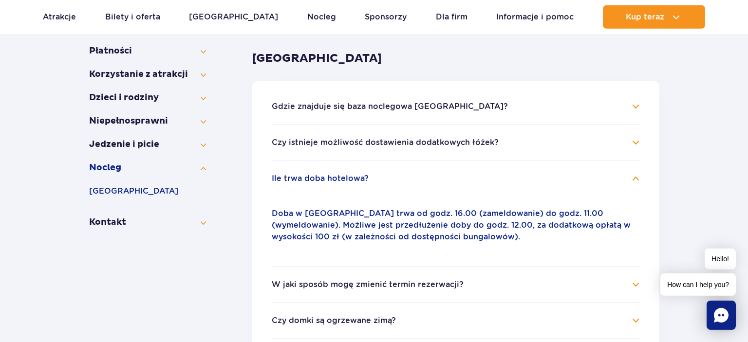
click at [635, 179] on h4 "Ile trwa doba hotelowa?" at bounding box center [456, 179] width 368 height 12
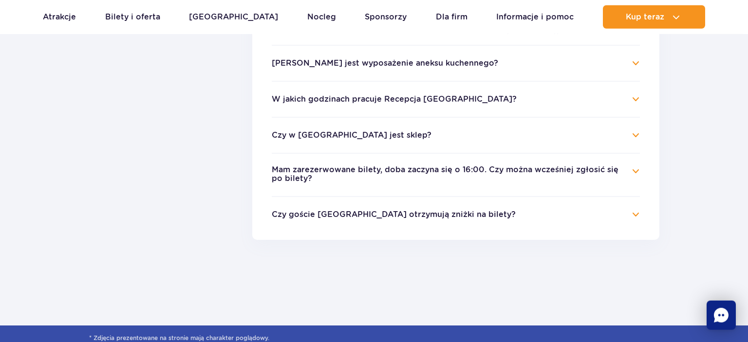
scroll to position [407, 0]
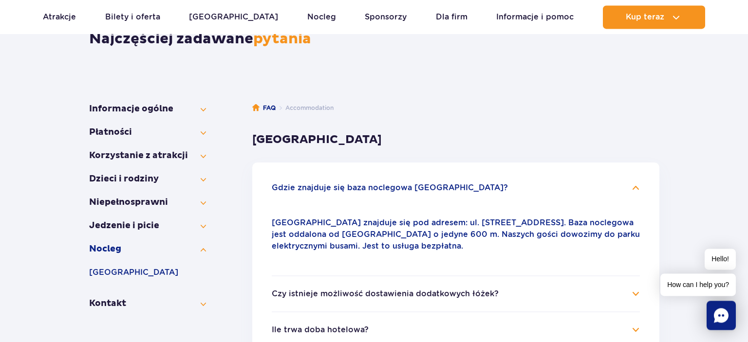
scroll to position [128, 0]
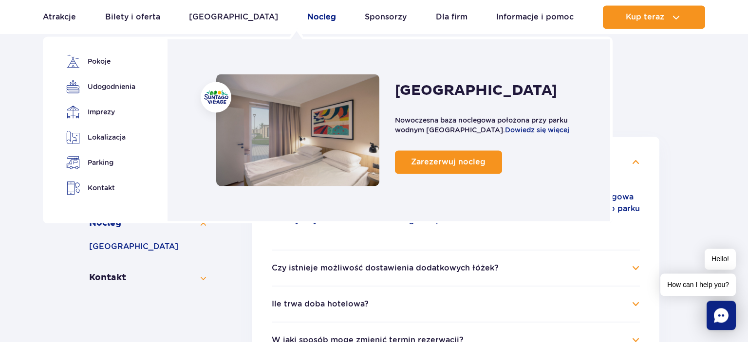
click at [307, 14] on link "Nocleg" at bounding box center [321, 16] width 29 height 23
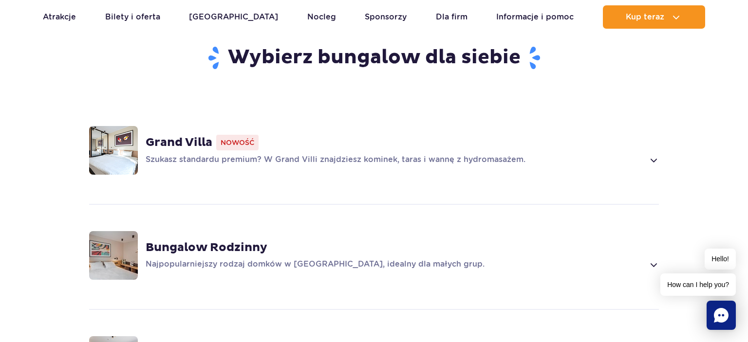
scroll to position [668, 0]
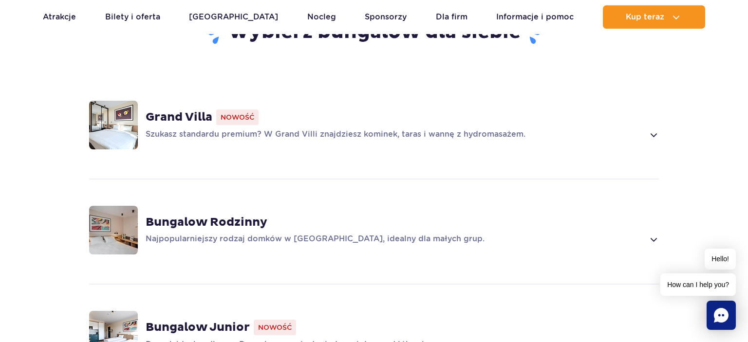
click at [657, 129] on span at bounding box center [652, 135] width 11 height 12
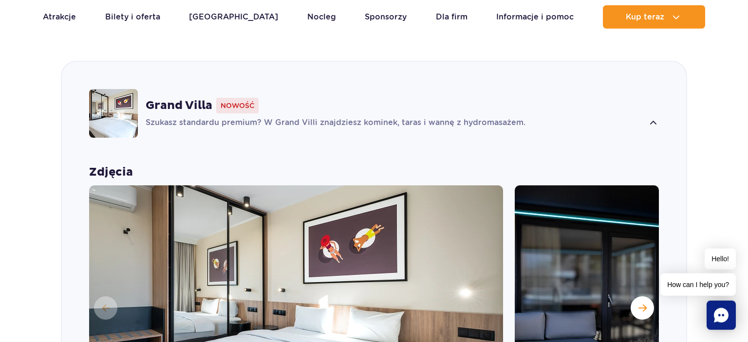
scroll to position [681, 0]
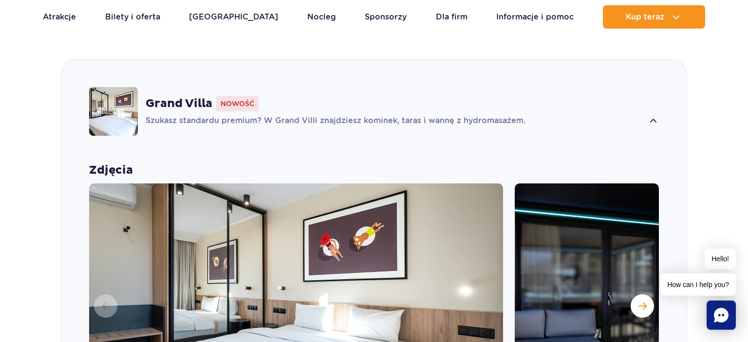
click at [653, 115] on span at bounding box center [652, 121] width 11 height 12
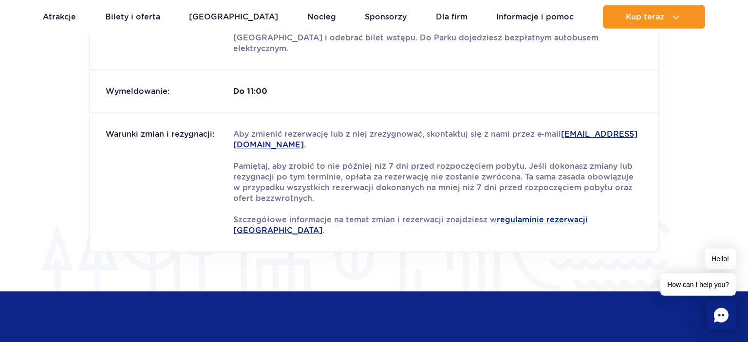
scroll to position [1247, 0]
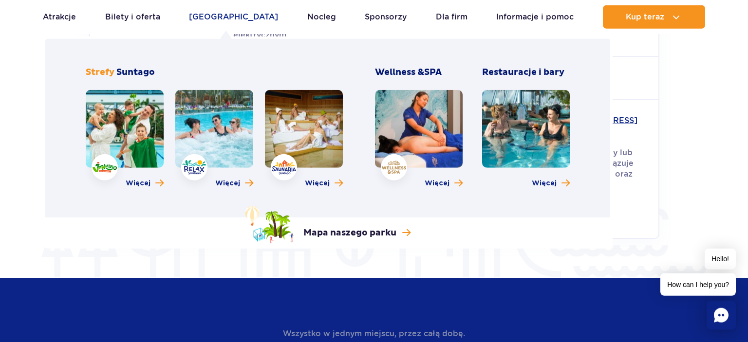
click at [212, 21] on link "[GEOGRAPHIC_DATA]" at bounding box center [233, 16] width 89 height 23
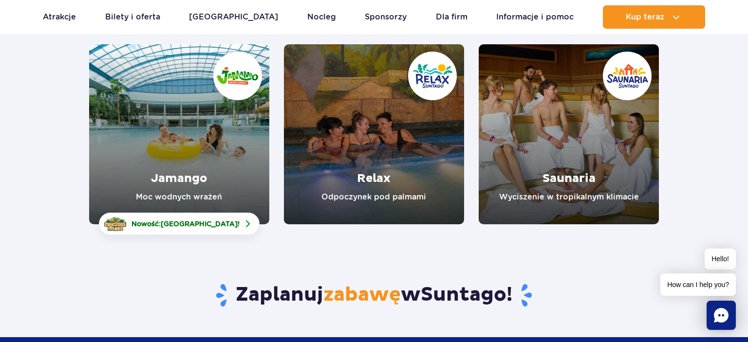
scroll to position [125, 0]
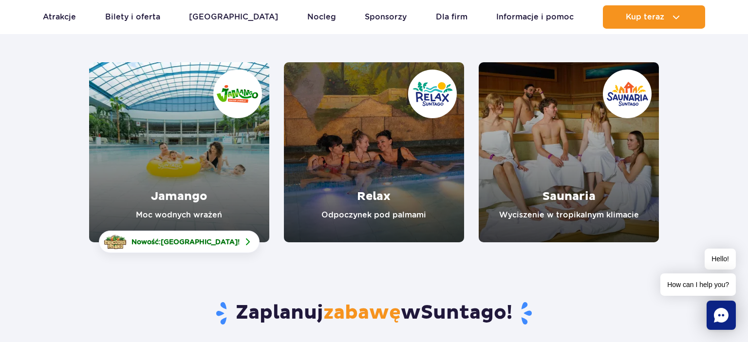
click at [568, 138] on link "Saunaria" at bounding box center [568, 152] width 180 height 180
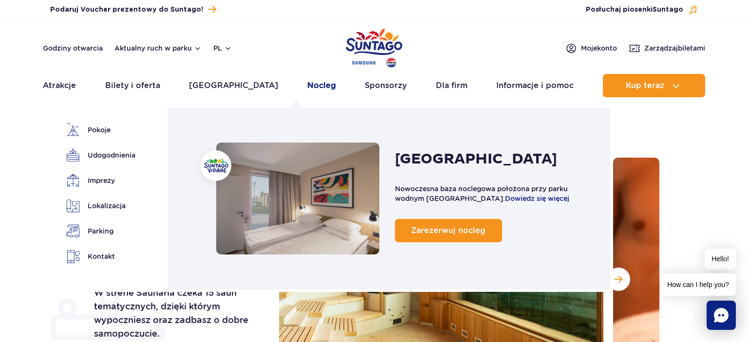
click at [307, 89] on link "Nocleg" at bounding box center [321, 85] width 29 height 23
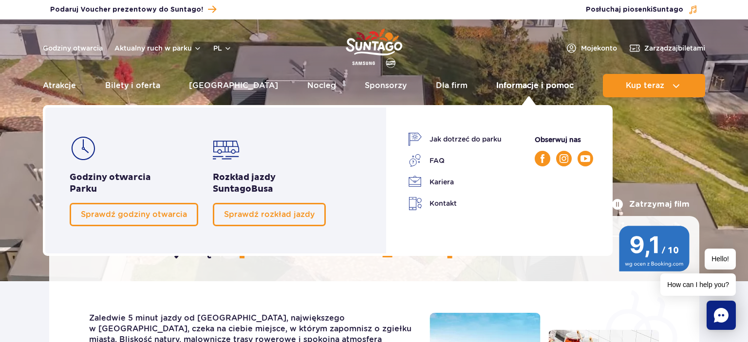
click at [547, 86] on link "Informacje i pomoc" at bounding box center [534, 85] width 77 height 23
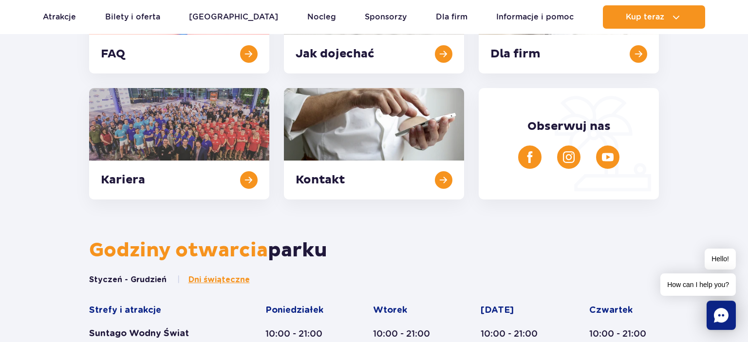
scroll to position [231, 0]
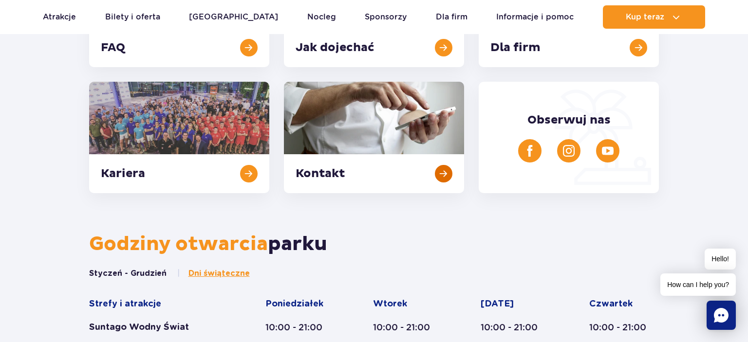
click at [389, 166] on link at bounding box center [374, 137] width 180 height 111
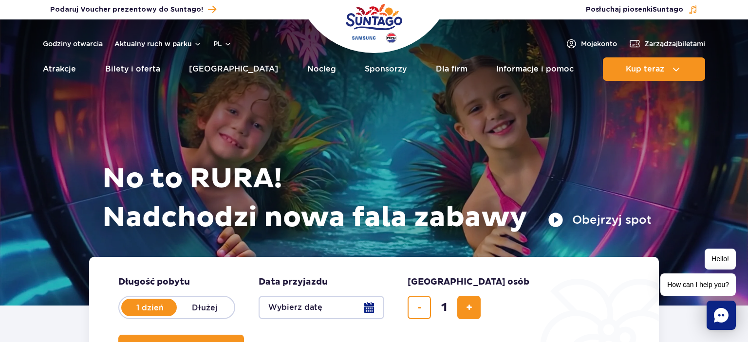
click at [166, 48] on div "Godziny otwarcia Aktualny ruch w parku pl PL EN UA" at bounding box center [137, 44] width 189 height 12
click at [190, 46] on button "Aktualny ruch w parku" at bounding box center [157, 44] width 87 height 8
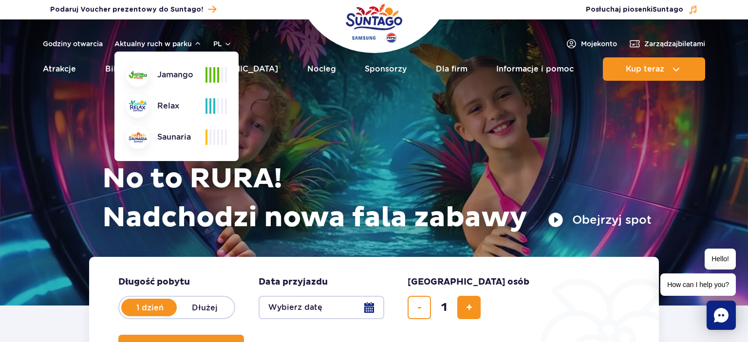
click at [283, 121] on div "No to RURA! Nadchodzi nowa fala zabawy Obejrzyj spot" at bounding box center [373, 150] width 555 height 213
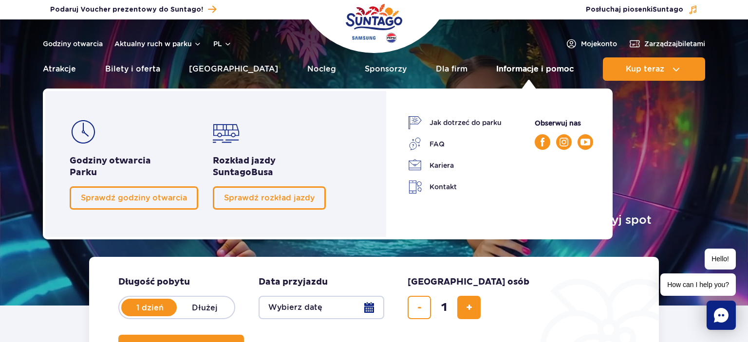
click at [525, 64] on link "Informacje i pomoc" at bounding box center [534, 68] width 77 height 23
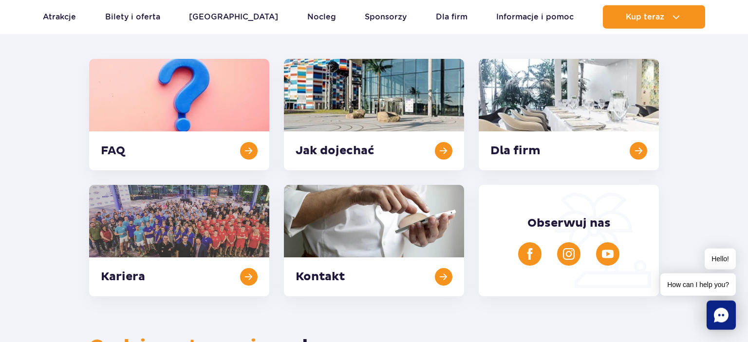
scroll to position [128, 0]
click at [219, 95] on link at bounding box center [179, 113] width 180 height 111
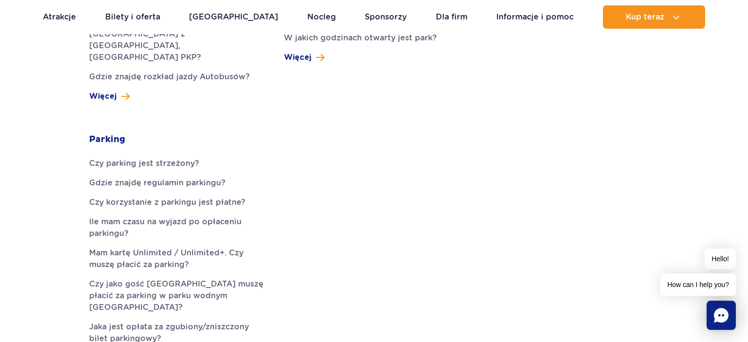
scroll to position [565, 0]
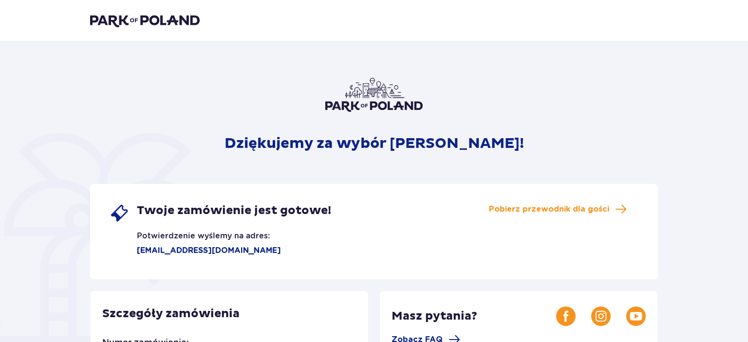
click at [588, 102] on div "Dziękujemy za wybór [PERSON_NAME]! Twoje zamówienie jest gotowe! Potwierdzenie …" at bounding box center [374, 330] width 568 height 504
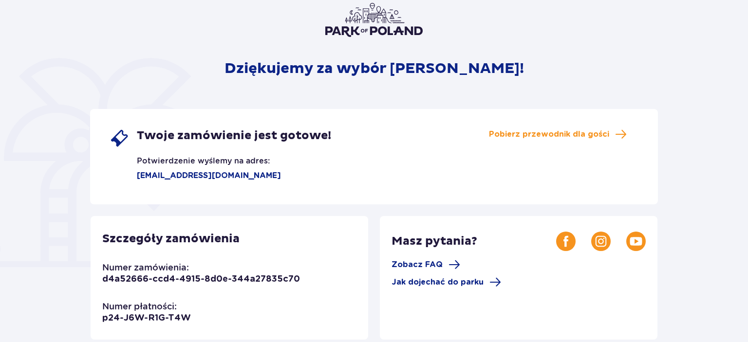
scroll to position [51, 0]
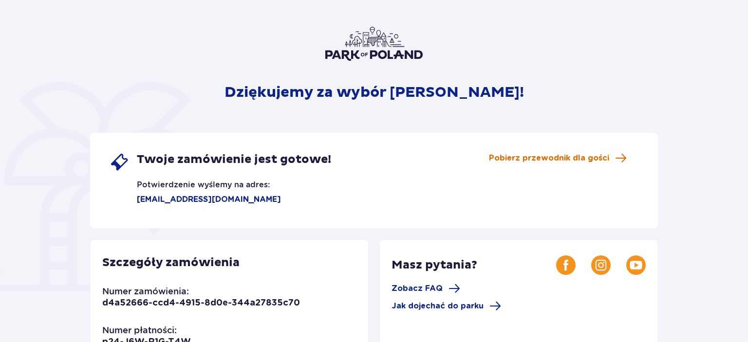
click at [571, 157] on span "Pobierz przewodnik dla gości" at bounding box center [549, 158] width 120 height 11
